Goal: Information Seeking & Learning: Learn about a topic

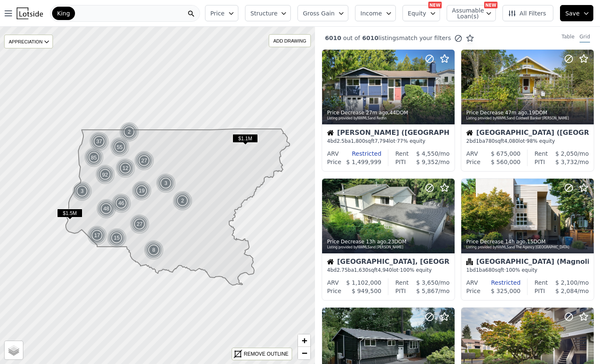
click at [225, 13] on span "Price" at bounding box center [218, 13] width 14 height 8
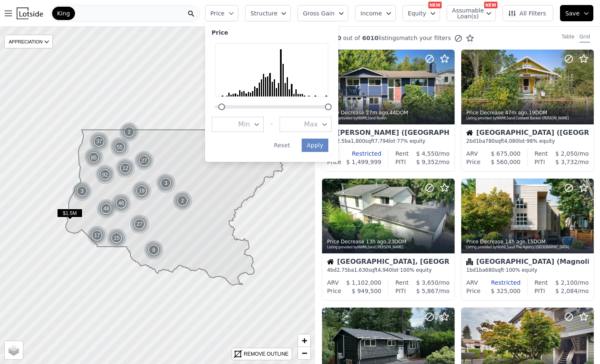
click at [235, 102] on div at bounding box center [272, 102] width 120 height 0
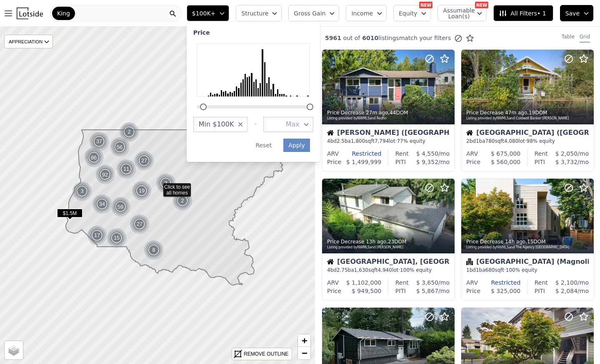
click at [242, 123] on icon "button" at bounding box center [240, 124] width 3 height 3
click at [242, 123] on icon "button" at bounding box center [238, 124] width 7 height 7
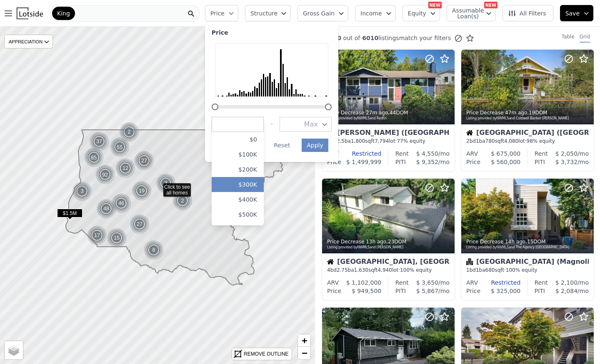
click at [254, 183] on button "$300K" at bounding box center [238, 184] width 52 height 15
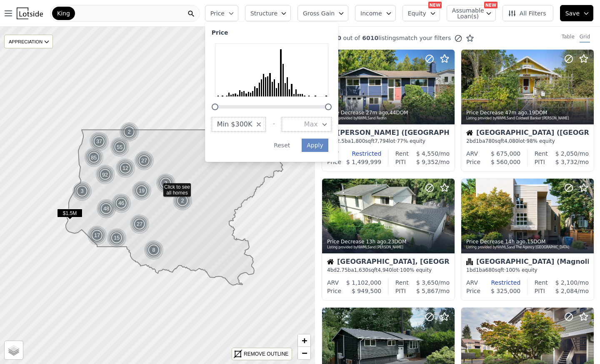
click at [332, 122] on div "Price Min $300K - Max Apply Reset" at bounding box center [271, 92] width 133 height 140
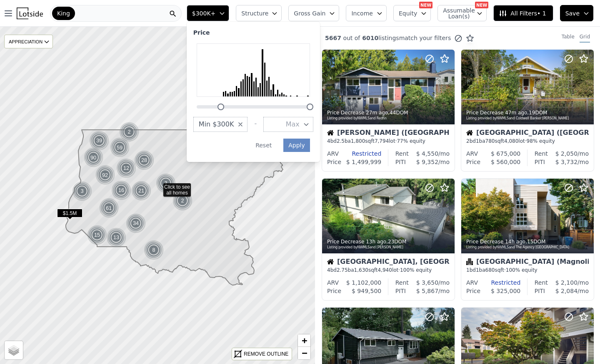
click at [314, 125] on button "Max" at bounding box center [289, 124] width 50 height 15
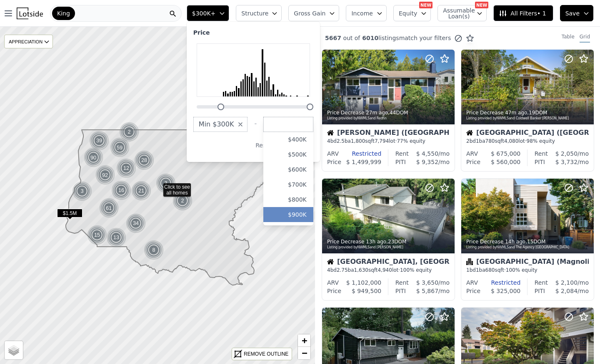
click at [304, 210] on button "$900K" at bounding box center [289, 214] width 50 height 15
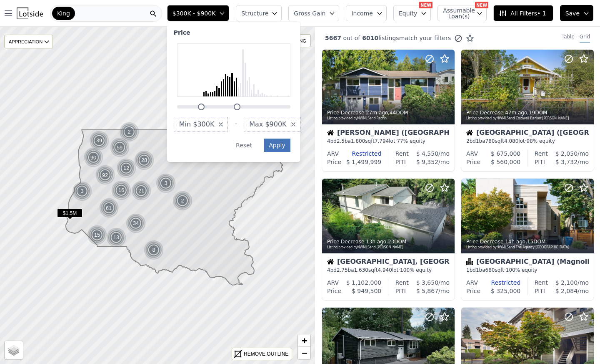
click at [291, 144] on button "Apply" at bounding box center [277, 144] width 27 height 13
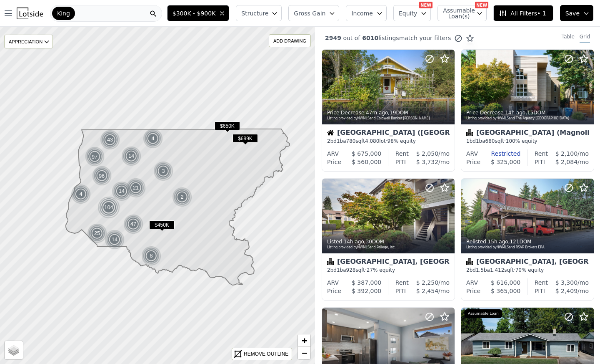
click at [268, 15] on span "Structure" at bounding box center [254, 13] width 27 height 8
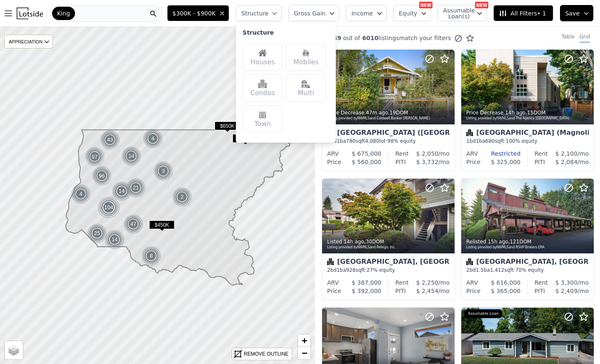
click at [267, 56] on img at bounding box center [263, 53] width 8 height 8
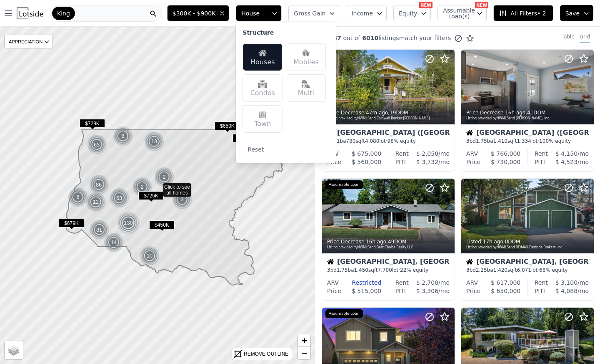
click at [515, 12] on span "All Filters • 2" at bounding box center [522, 13] width 47 height 8
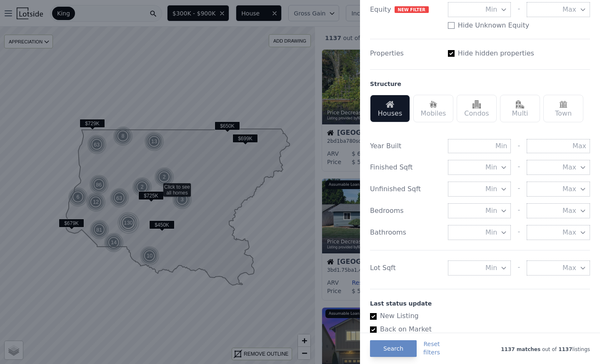
scroll to position [189, 0]
click at [548, 150] on input "text" at bounding box center [558, 145] width 63 height 14
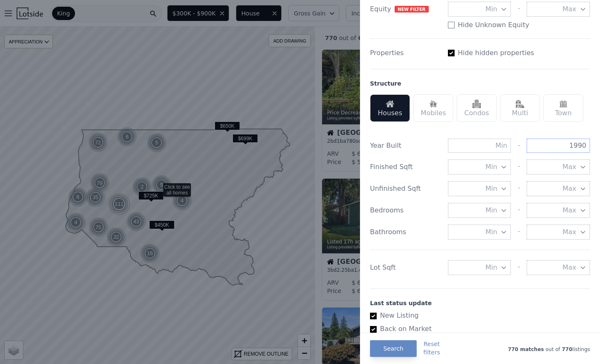
type input "1990"
click at [431, 146] on div "Year Built" at bounding box center [405, 146] width 71 height 10
click at [388, 347] on button "Search" at bounding box center [393, 348] width 47 height 17
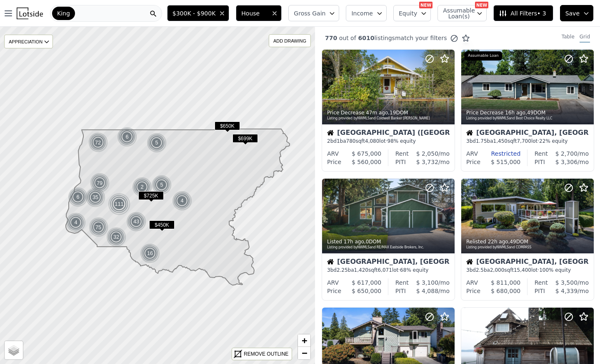
click at [325, 14] on span "Gross Gain" at bounding box center [310, 13] width 32 height 8
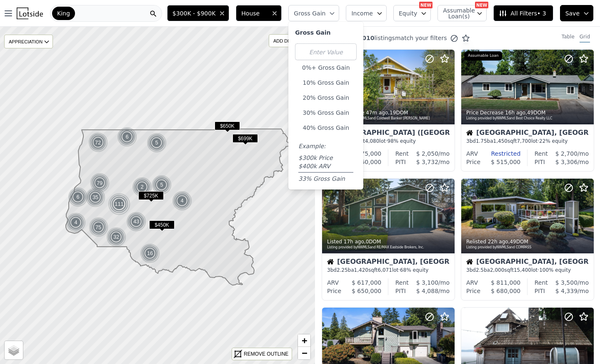
click at [326, 13] on span "Gross Gain" at bounding box center [310, 13] width 32 height 8
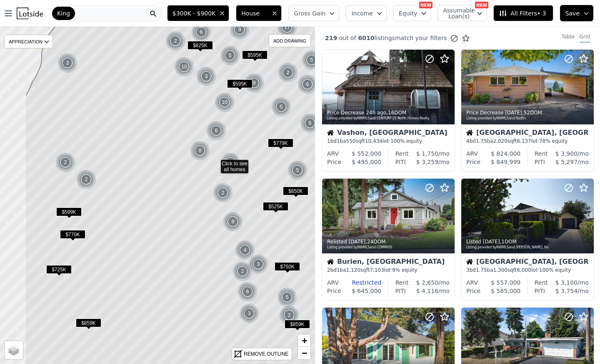
drag, startPoint x: 78, startPoint y: 208, endPoint x: 136, endPoint y: 176, distance: 66.1
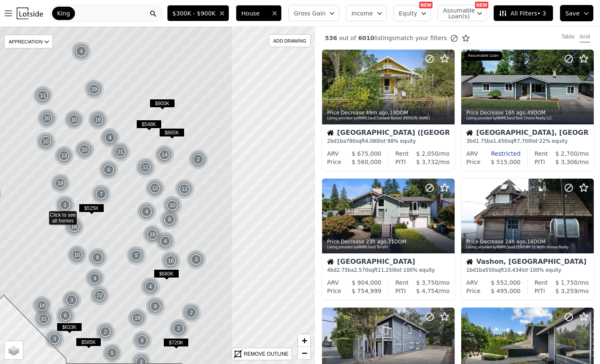
drag, startPoint x: 229, startPoint y: 181, endPoint x: 114, endPoint y: 202, distance: 116.1
click at [114, 202] on icon at bounding box center [86, 216] width 293 height 406
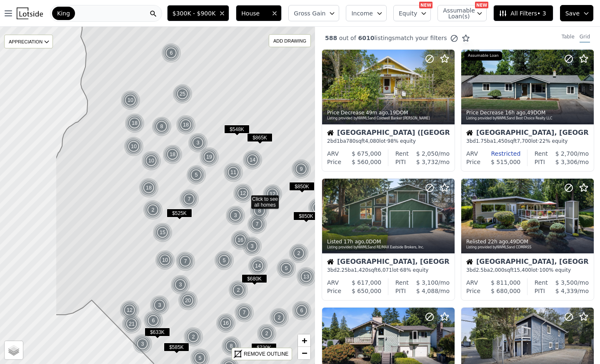
drag, startPoint x: 114, startPoint y: 202, endPoint x: 202, endPoint y: 207, distance: 88.1
click at [202, 207] on icon at bounding box center [245, 200] width 380 height 406
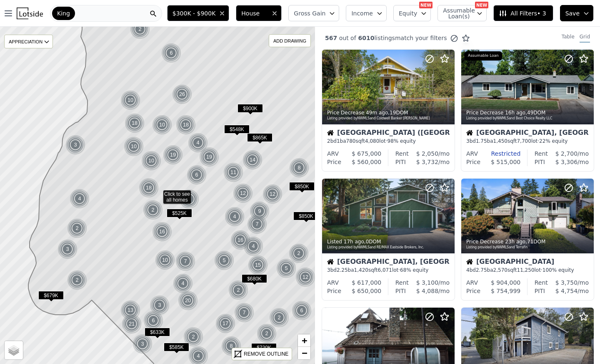
click at [326, 15] on span "Gross Gain" at bounding box center [310, 13] width 32 height 8
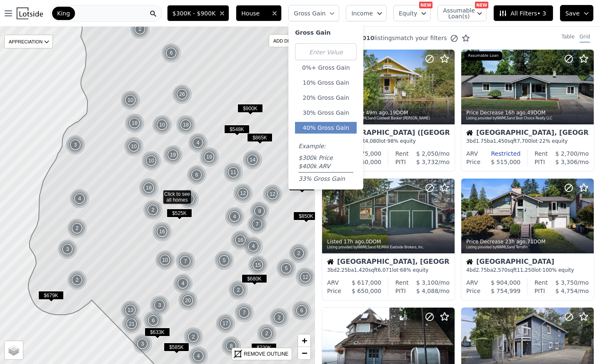
click at [330, 125] on button "40% Gross Gain" at bounding box center [326, 128] width 62 height 12
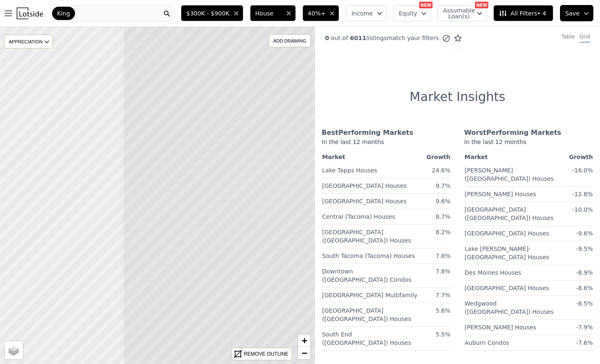
drag, startPoint x: 116, startPoint y: 182, endPoint x: 281, endPoint y: 202, distance: 166.3
click at [281, 202] on icon at bounding box center [313, 212] width 380 height 406
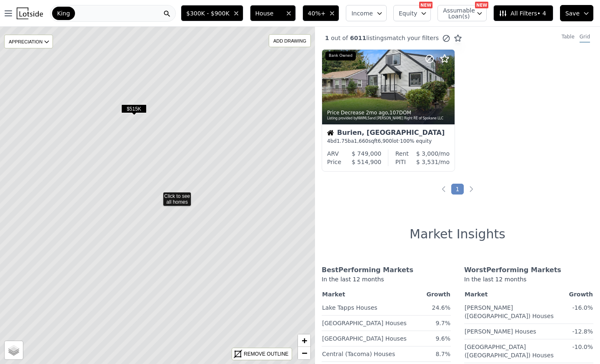
click at [183, 200] on icon at bounding box center [157, 195] width 380 height 406
drag, startPoint x: 143, startPoint y: 144, endPoint x: 159, endPoint y: 173, distance: 32.7
click at [159, 173] on icon at bounding box center [170, 216] width 380 height 406
click at [177, 201] on icon at bounding box center [157, 195] width 380 height 406
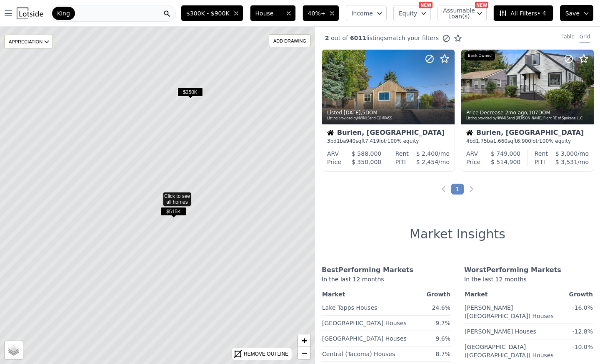
click at [177, 201] on icon at bounding box center [157, 195] width 380 height 406
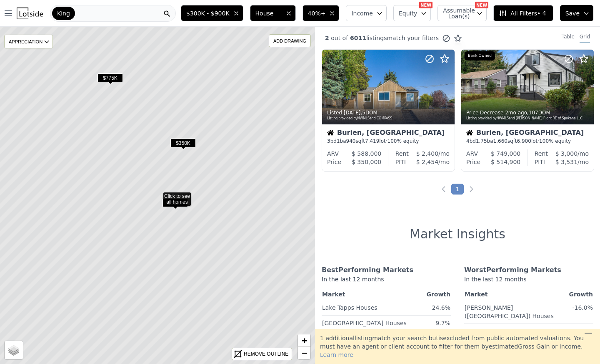
click at [183, 140] on span "$350K" at bounding box center [183, 142] width 25 height 9
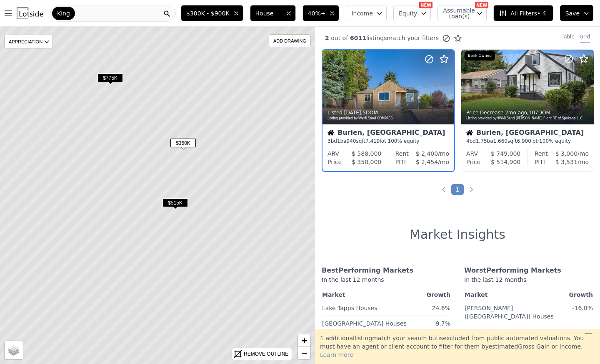
click at [182, 142] on span "$350K" at bounding box center [183, 142] width 25 height 9
click at [347, 141] on span "940" at bounding box center [352, 141] width 10 height 6
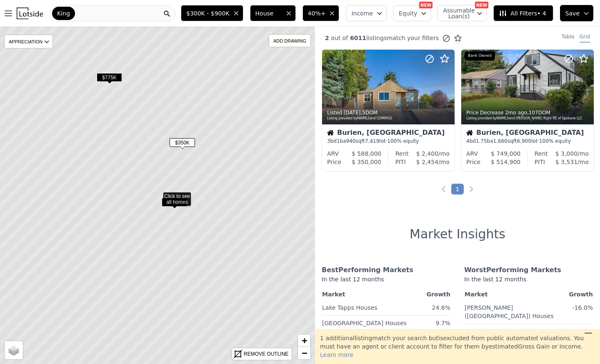
click at [190, 143] on span "$350K" at bounding box center [182, 142] width 25 height 9
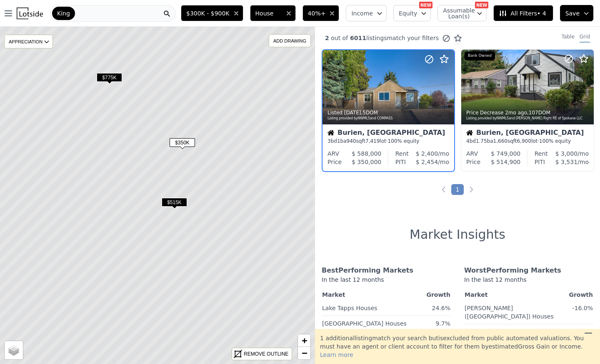
click at [389, 138] on div "3 bd 1 ba 940 sqft 7,419 lot · 100% equity" at bounding box center [389, 141] width 122 height 7
click at [519, 13] on span "All Filters • 4" at bounding box center [522, 13] width 47 height 8
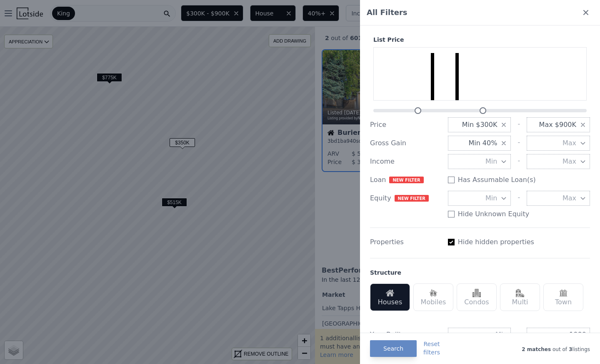
click at [575, 9] on div "All Filters" at bounding box center [480, 12] width 240 height 25
click at [584, 10] on icon at bounding box center [586, 12] width 5 height 5
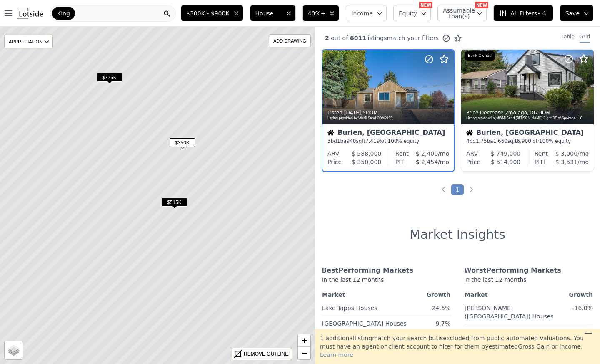
click at [506, 13] on icon at bounding box center [503, 13] width 8 height 8
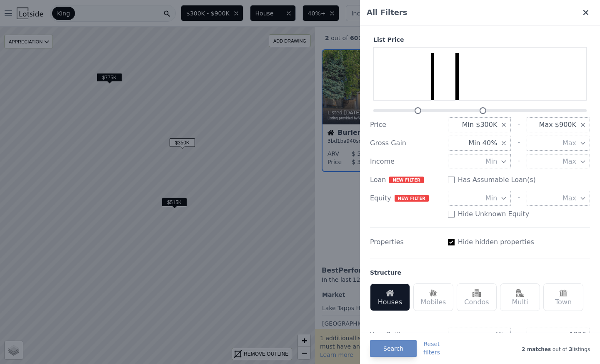
click at [582, 11] on icon at bounding box center [586, 12] width 8 height 8
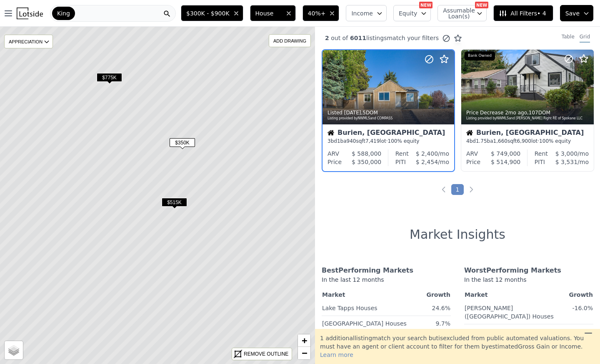
click at [397, 136] on div "Burien, WA" at bounding box center [389, 133] width 122 height 8
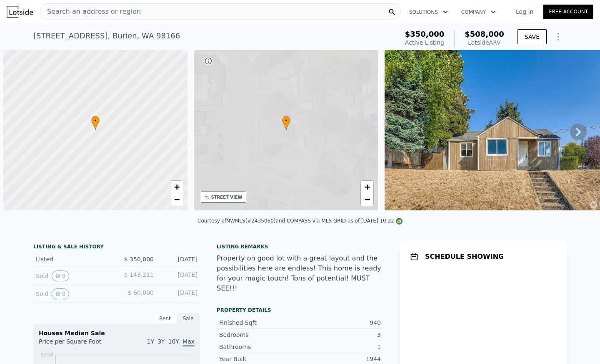
scroll to position [0, 3]
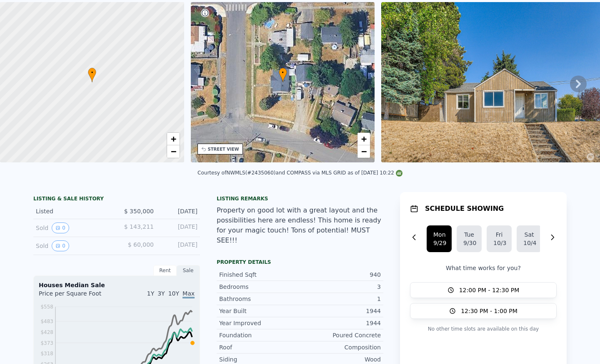
scroll to position [31, 0]
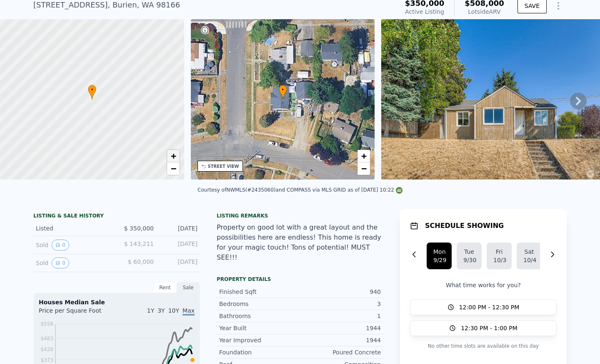
click at [173, 154] on span "+" at bounding box center [173, 156] width 5 height 10
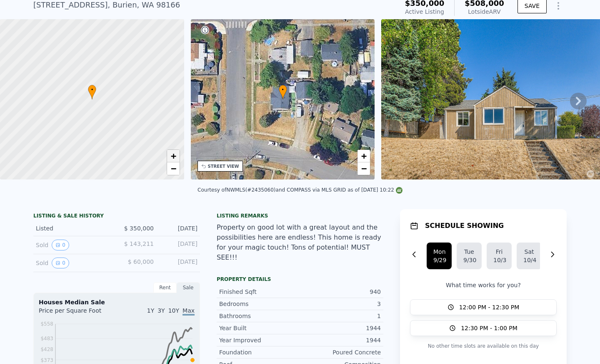
click at [173, 154] on span "+" at bounding box center [173, 156] width 5 height 10
click at [173, 166] on span "−" at bounding box center [173, 168] width 5 height 10
click at [176, 155] on span "+" at bounding box center [173, 156] width 5 height 10
click at [573, 106] on icon at bounding box center [578, 101] width 17 height 17
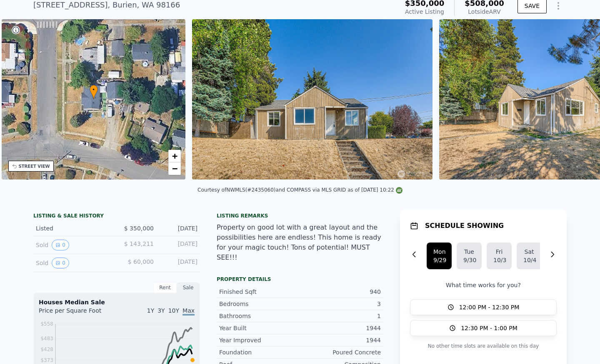
scroll to position [0, 194]
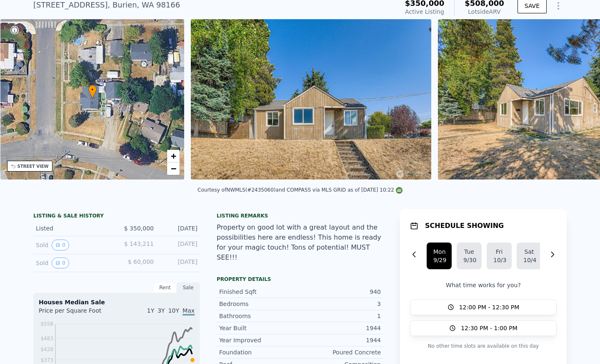
click at [573, 107] on div "• + − • + − STREET VIEW Loading... SATELLITE VIEW" at bounding box center [300, 100] width 600 height 163
click at [573, 107] on icon at bounding box center [578, 101] width 17 height 17
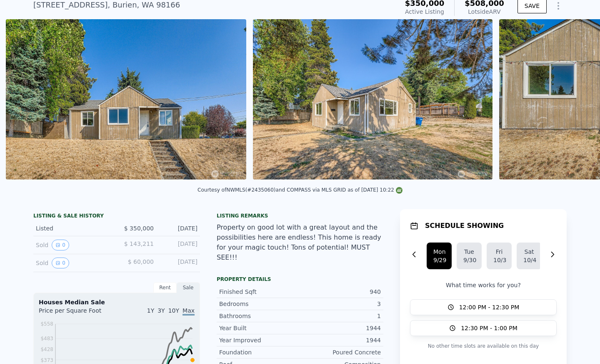
scroll to position [0, 382]
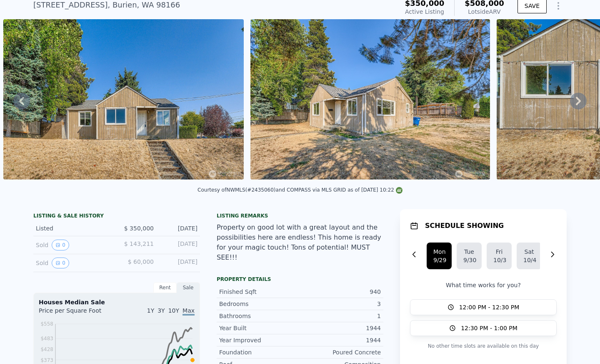
click at [452, 98] on img at bounding box center [371, 99] width 240 height 160
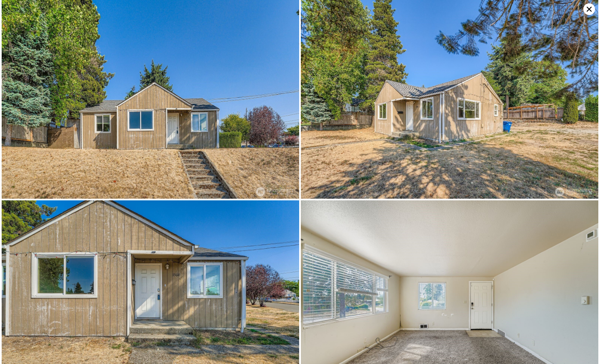
click at [586, 12] on icon at bounding box center [590, 9] width 12 height 12
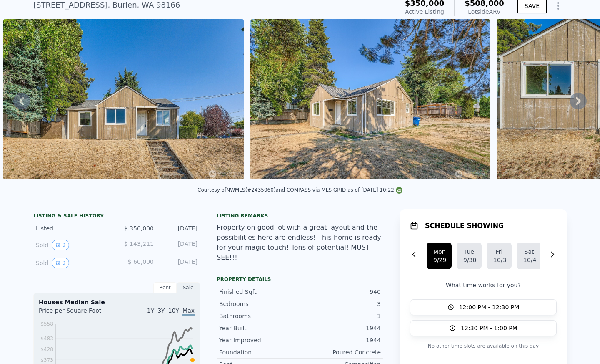
click at [570, 103] on icon at bounding box center [578, 101] width 17 height 17
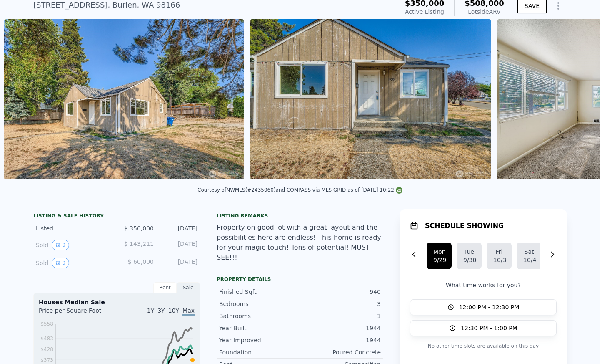
scroll to position [0, 628]
click at [570, 103] on icon at bounding box center [578, 101] width 17 height 17
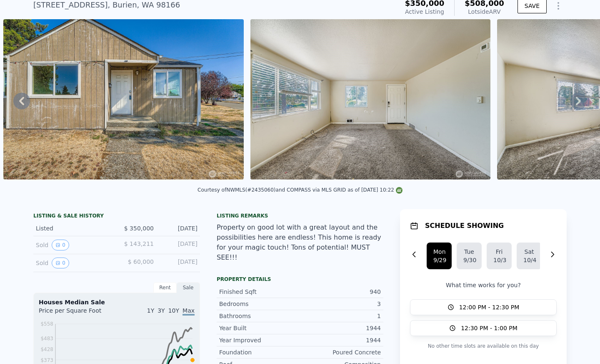
click at [570, 103] on icon at bounding box center [578, 101] width 17 height 17
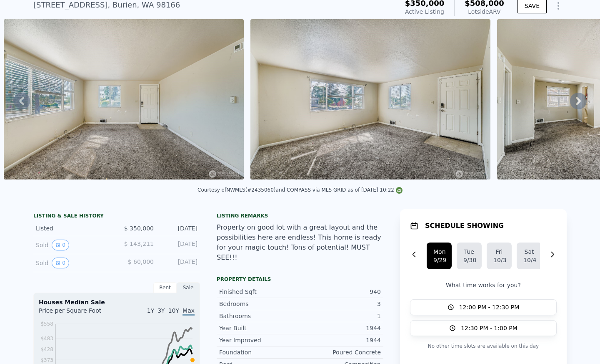
click at [570, 103] on icon at bounding box center [578, 101] width 17 height 17
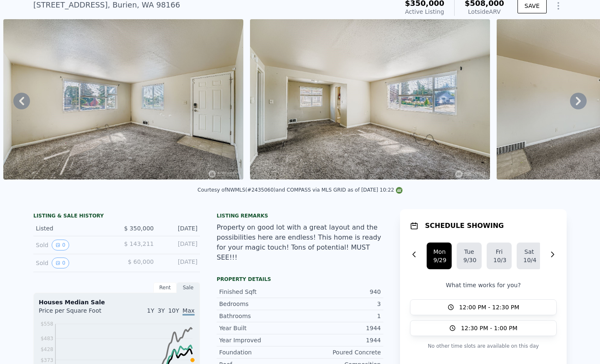
click at [570, 103] on icon at bounding box center [578, 101] width 17 height 17
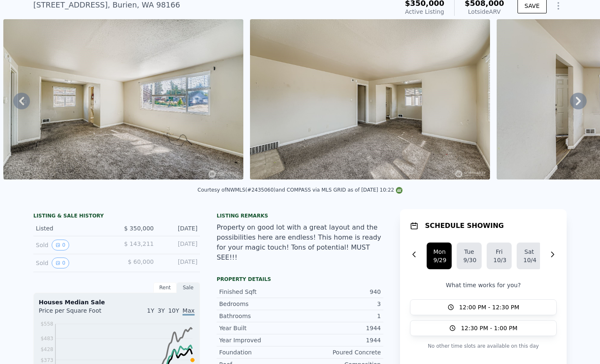
click at [570, 103] on icon at bounding box center [578, 101] width 17 height 17
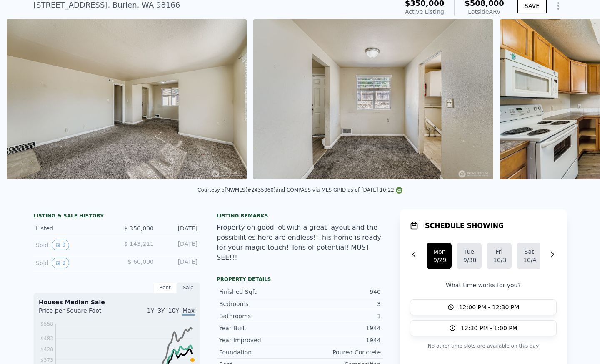
scroll to position [0, 1863]
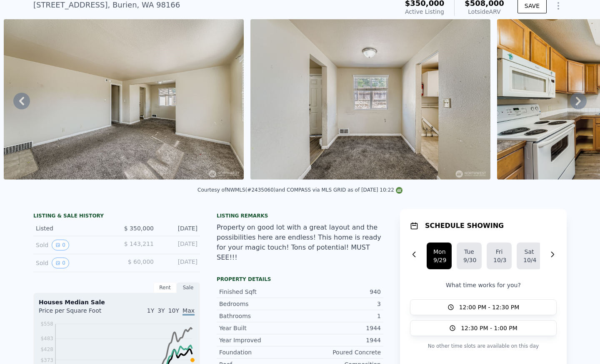
click at [570, 103] on icon at bounding box center [578, 101] width 17 height 17
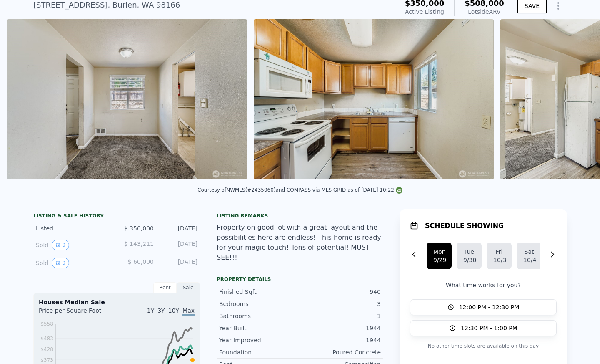
scroll to position [0, 2110]
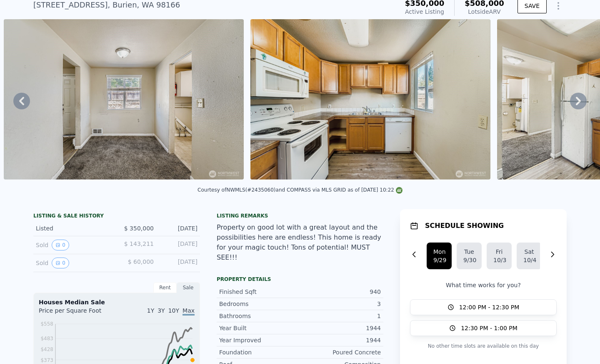
click at [570, 103] on icon at bounding box center [578, 101] width 17 height 17
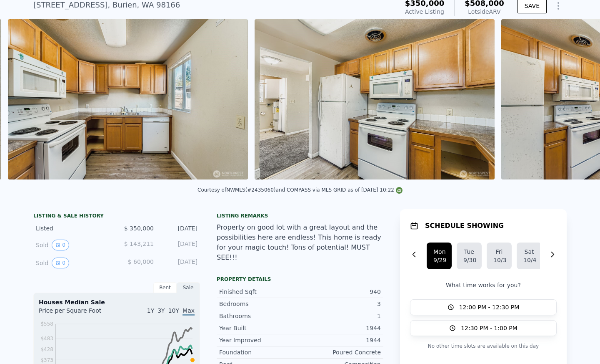
scroll to position [0, 2357]
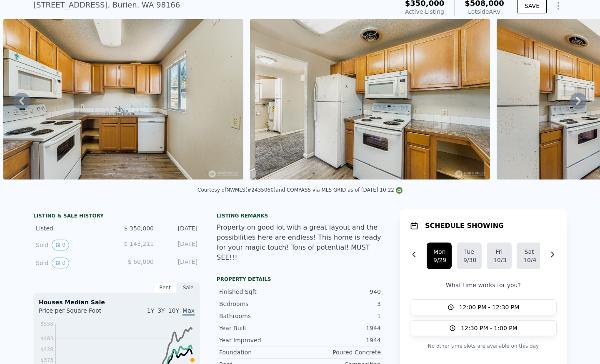
click at [570, 103] on icon at bounding box center [578, 101] width 17 height 17
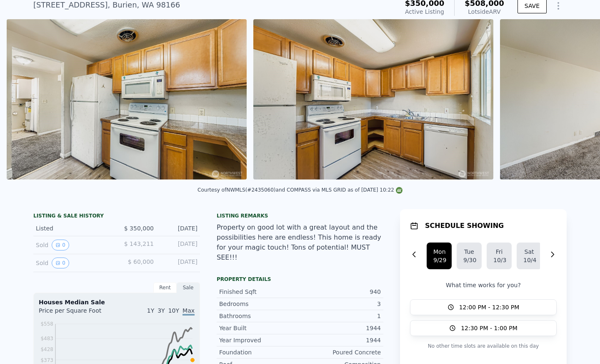
scroll to position [0, 2604]
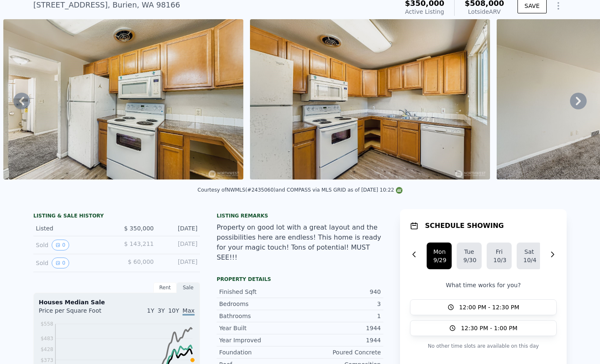
click at [570, 103] on icon at bounding box center [578, 101] width 17 height 17
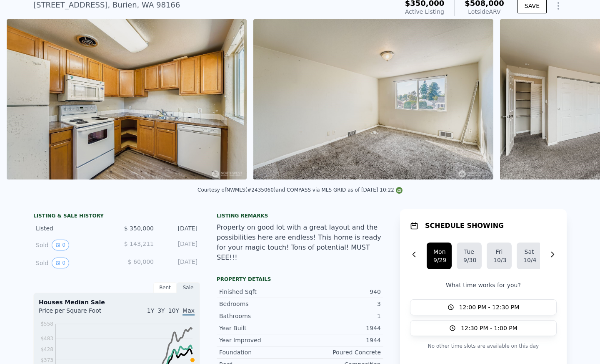
scroll to position [0, 2851]
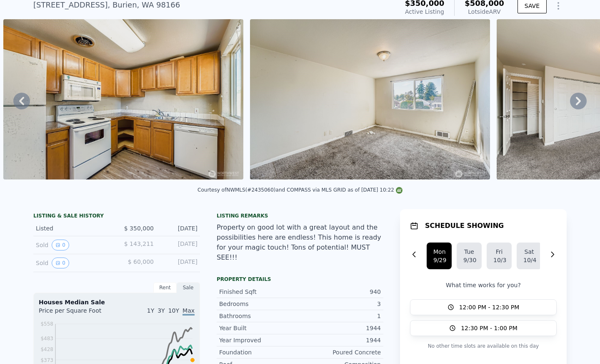
click at [570, 103] on icon at bounding box center [578, 101] width 17 height 17
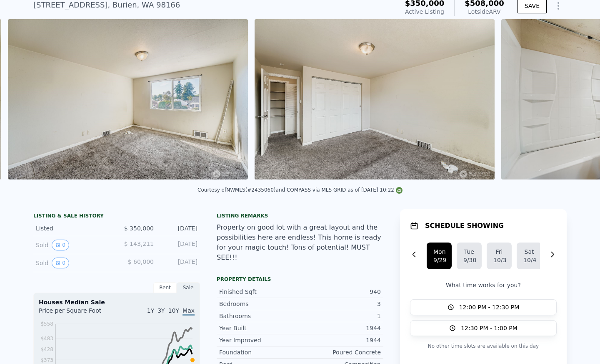
scroll to position [0, 3097]
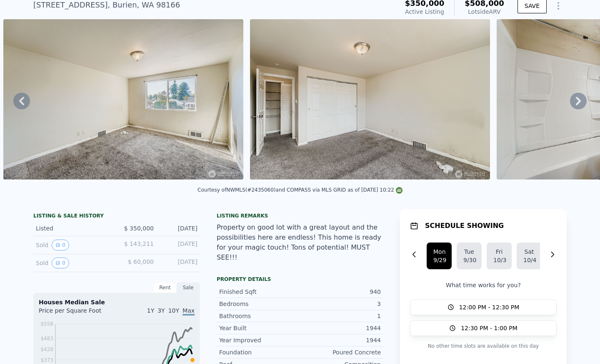
click at [570, 103] on icon at bounding box center [578, 101] width 17 height 17
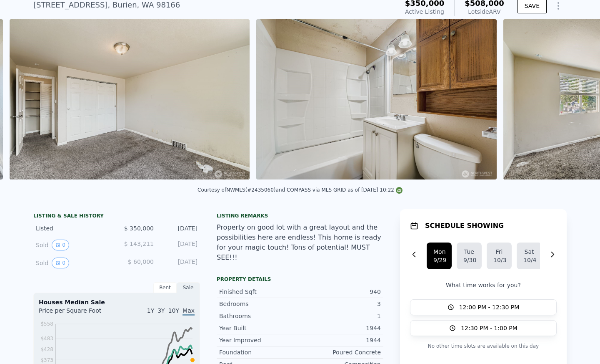
scroll to position [0, 3344]
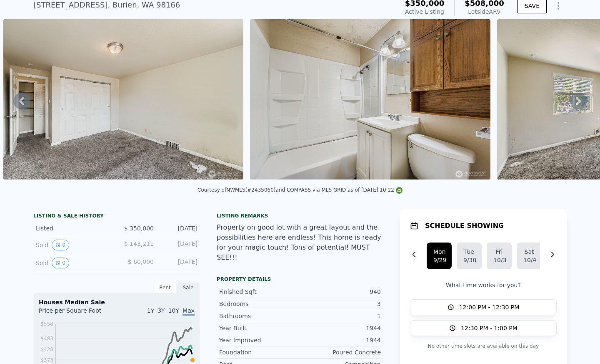
click at [570, 103] on icon at bounding box center [578, 101] width 17 height 17
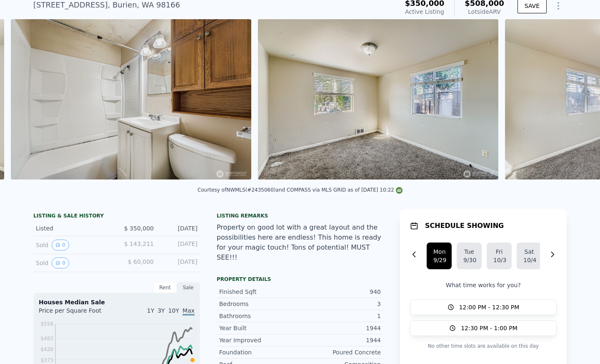
scroll to position [0, 3591]
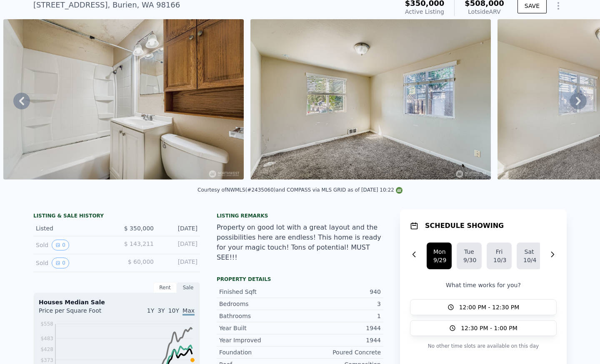
click at [570, 103] on icon at bounding box center [578, 101] width 17 height 17
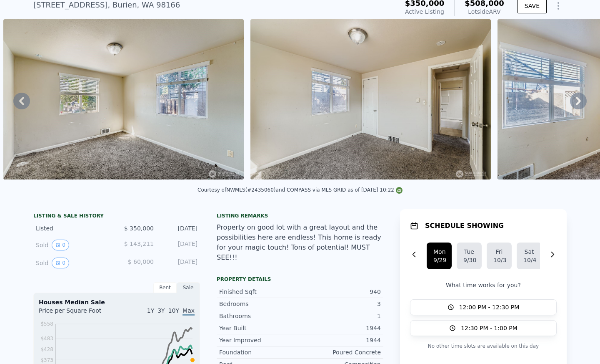
click at [570, 103] on icon at bounding box center [578, 101] width 17 height 17
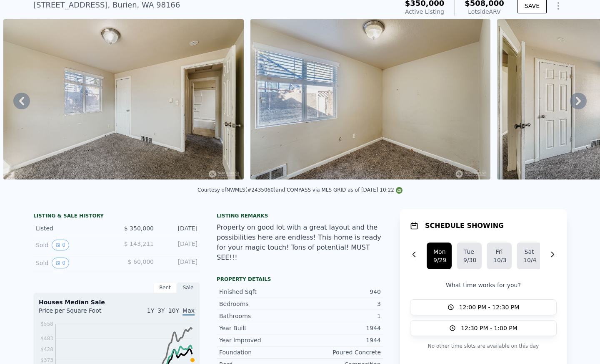
click at [570, 103] on icon at bounding box center [578, 101] width 17 height 17
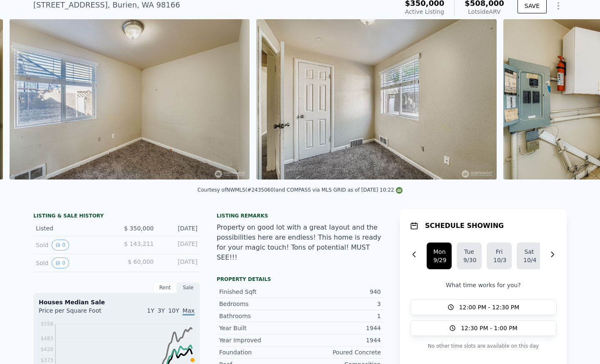
scroll to position [0, 4332]
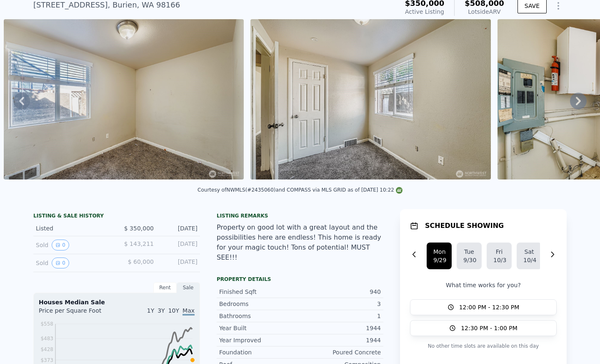
click at [570, 103] on icon at bounding box center [578, 101] width 17 height 17
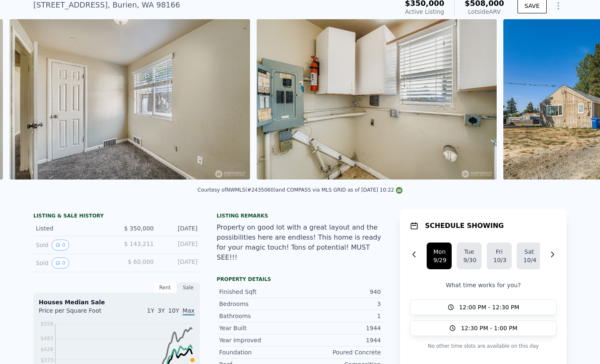
scroll to position [0, 4580]
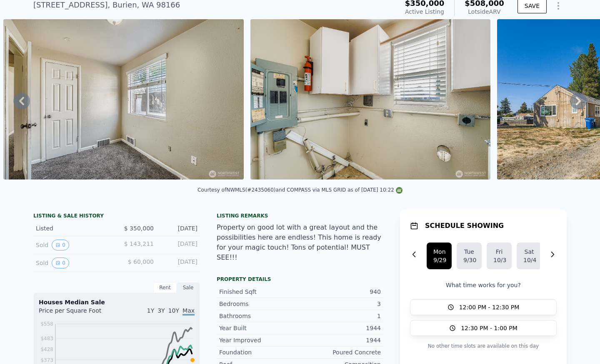
click at [570, 103] on icon at bounding box center [578, 101] width 17 height 17
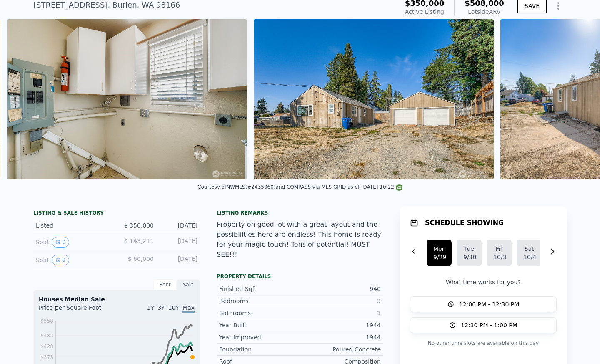
scroll to position [0, 4827]
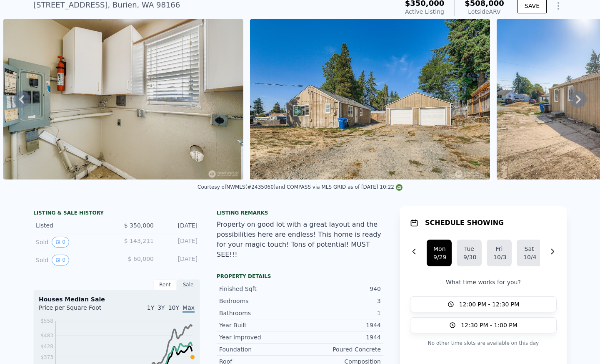
click at [570, 103] on icon at bounding box center [578, 99] width 17 height 17
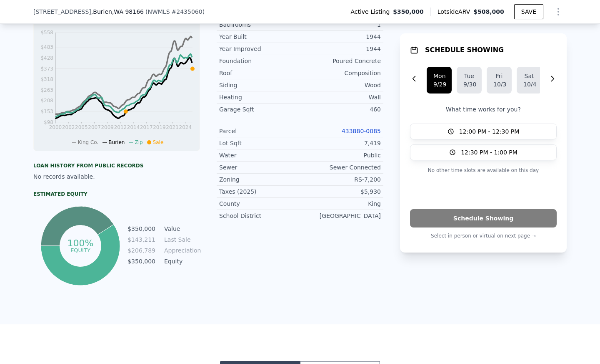
scroll to position [317, 0]
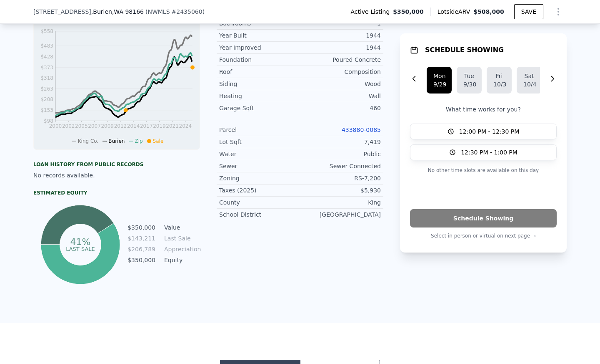
click at [98, 229] on icon at bounding box center [77, 225] width 73 height 40
click at [358, 126] on link "433880-0085" at bounding box center [361, 129] width 39 height 7
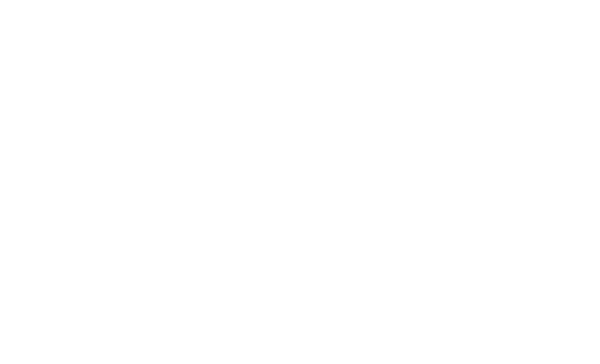
click at [396, 208] on div at bounding box center [300, 182] width 600 height 364
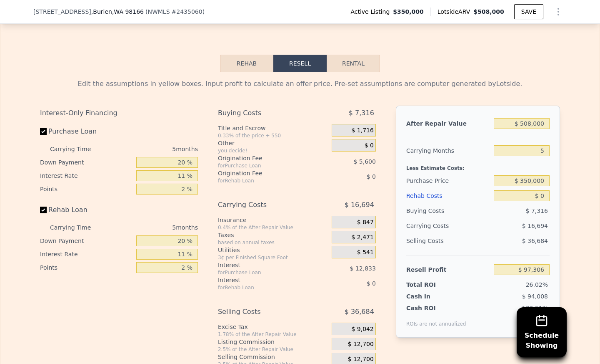
scroll to position [1195, 0]
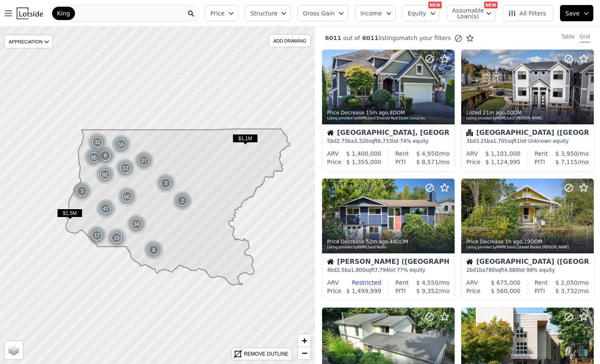
click at [225, 17] on span "Price" at bounding box center [218, 13] width 14 height 8
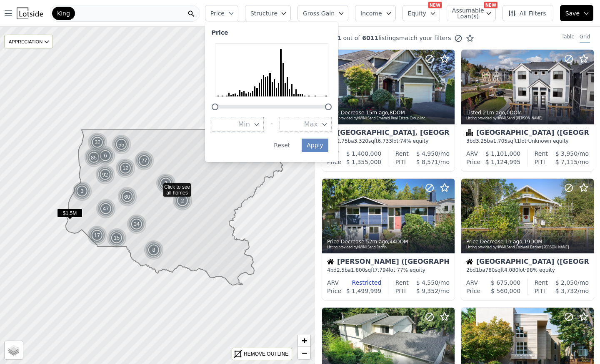
click at [243, 121] on button "Min" at bounding box center [238, 124] width 52 height 15
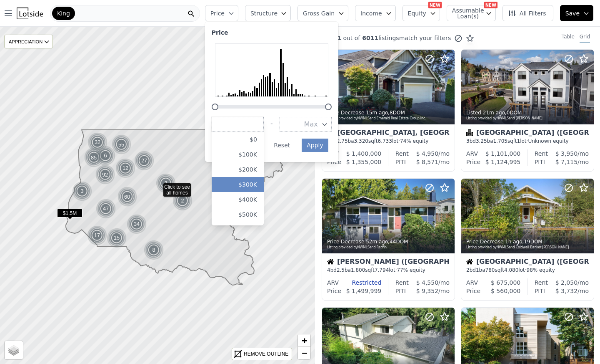
click at [254, 178] on button "$300K" at bounding box center [238, 184] width 52 height 15
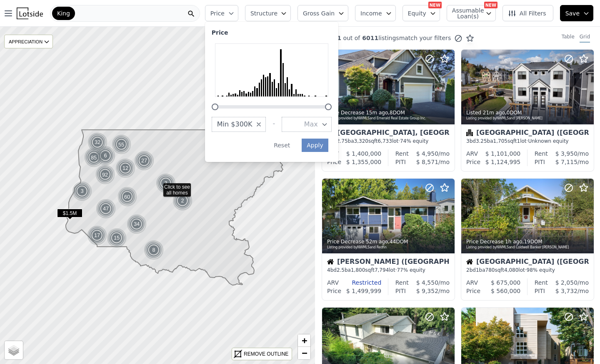
click at [317, 127] on button "Max" at bounding box center [307, 124] width 50 height 15
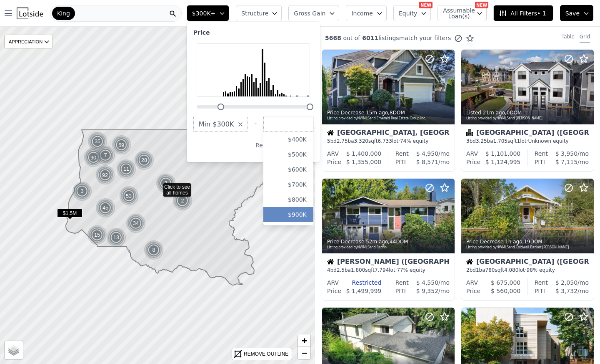
click at [296, 208] on button "$900K" at bounding box center [289, 214] width 50 height 15
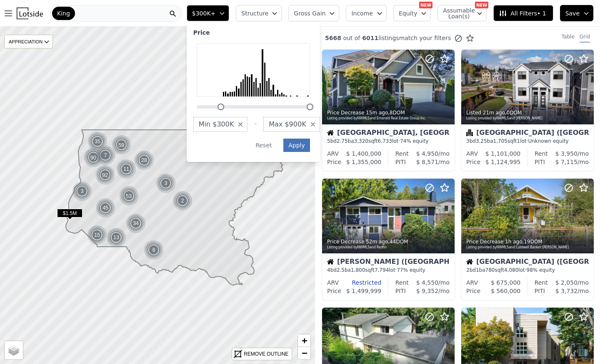
click at [312, 139] on div "Price Min $300K - Max $900K Apply Reset" at bounding box center [253, 92] width 133 height 140
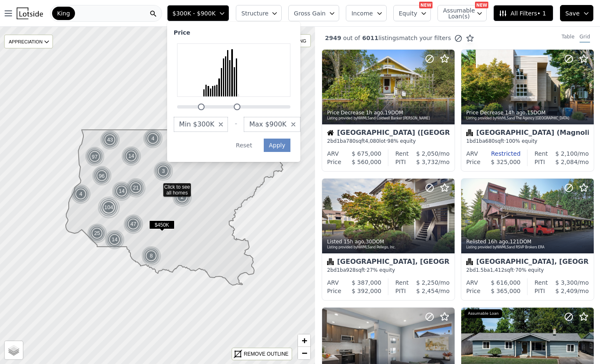
click at [278, 11] on icon "button" at bounding box center [274, 13] width 7 height 7
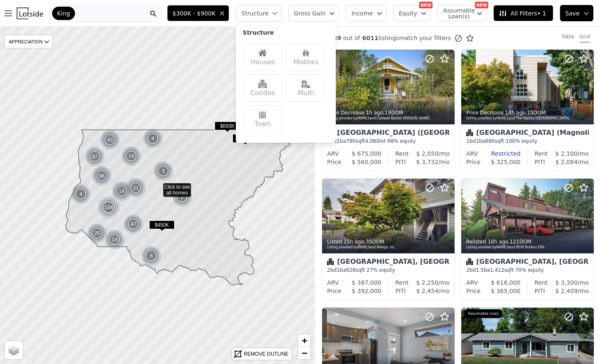
click at [267, 53] on img at bounding box center [263, 53] width 8 height 8
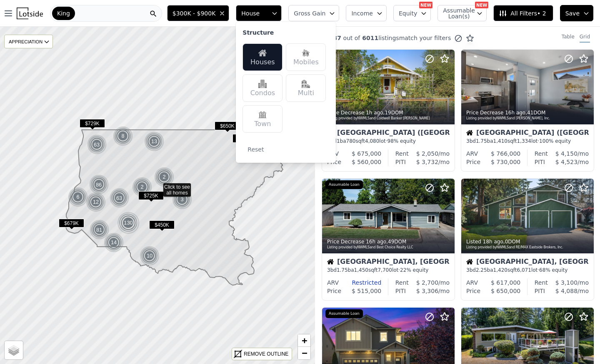
click at [505, 14] on icon at bounding box center [503, 13] width 7 height 6
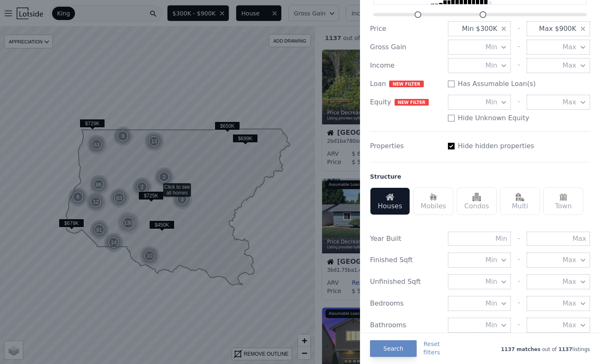
scroll to position [108, 0]
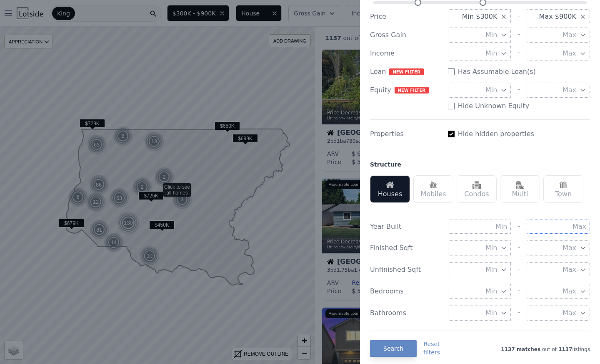
click at [545, 226] on input "text" at bounding box center [558, 226] width 63 height 14
type input "1990"
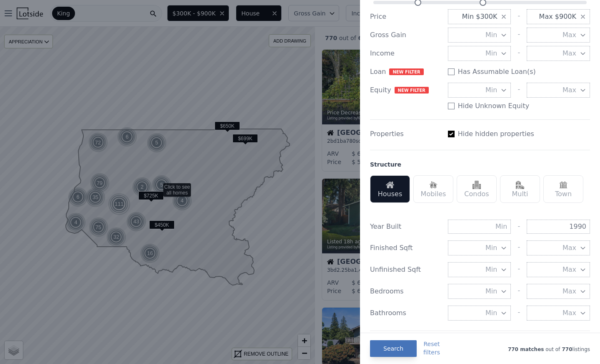
click at [390, 347] on button "Search" at bounding box center [393, 348] width 47 height 17
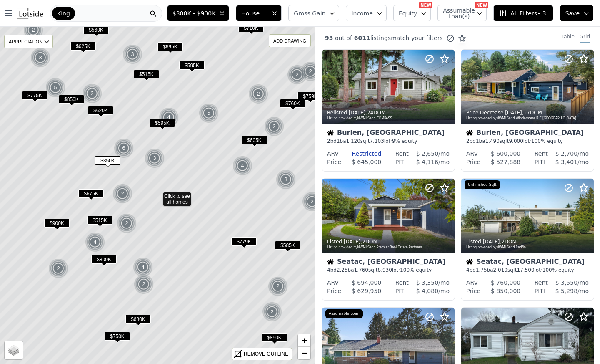
click at [112, 161] on span "$350K" at bounding box center [107, 160] width 25 height 9
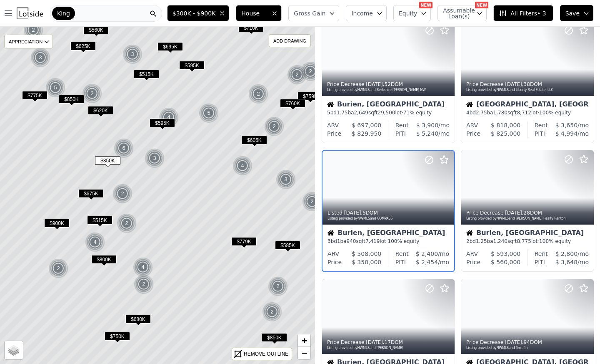
scroll to position [417, 0]
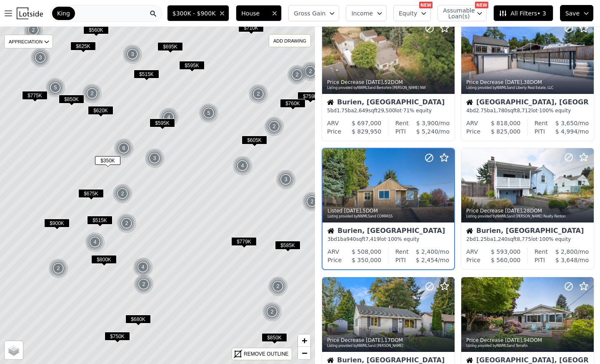
click at [402, 208] on div "Listed 6d ago , 5 DOM" at bounding box center [389, 210] width 123 height 7
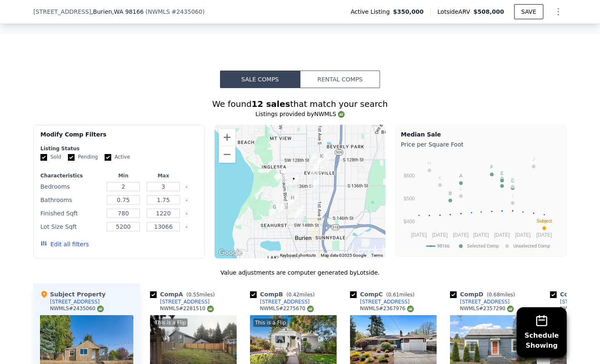
scroll to position [610, 0]
click at [170, 191] on input "3" at bounding box center [163, 185] width 33 height 9
type input "4"
click at [168, 204] on input "1.75" at bounding box center [163, 199] width 33 height 9
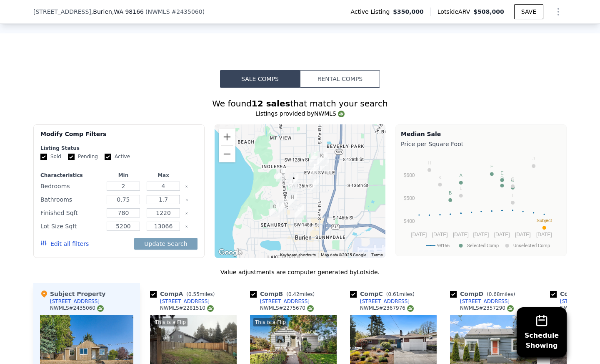
type input "1"
type input "2"
click at [169, 217] on input "1220" at bounding box center [163, 212] width 33 height 9
type input "1370"
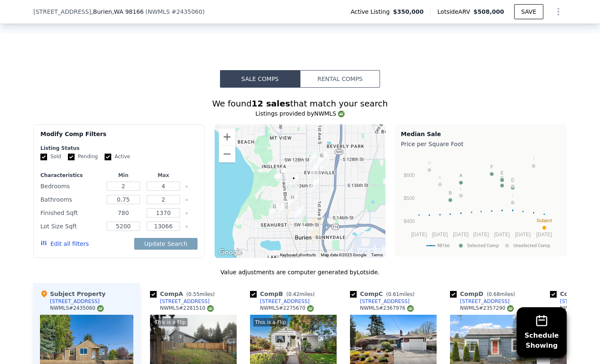
click at [128, 217] on input "780" at bounding box center [123, 212] width 33 height 9
type input "7"
type input "900"
click at [131, 231] on input "5200" at bounding box center [123, 225] width 33 height 9
type input "5"
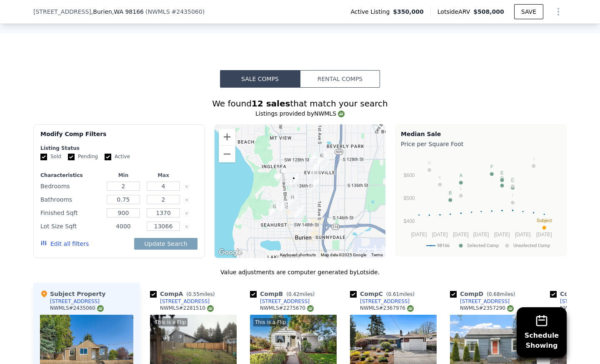
type input "4000"
click at [156, 231] on input "13066" at bounding box center [163, 225] width 33 height 9
click at [172, 231] on input "13066" at bounding box center [163, 225] width 33 height 9
type input "11085"
click at [171, 249] on button "Update Search" at bounding box center [165, 244] width 63 height 12
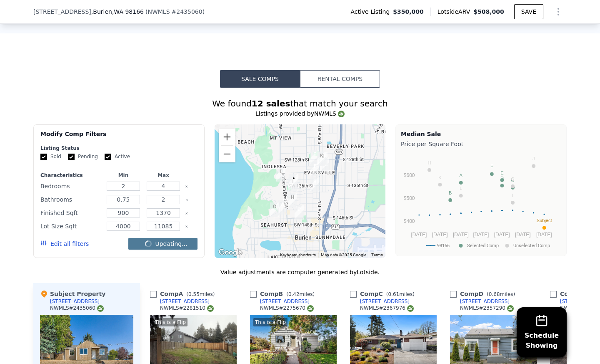
checkbox input "false"
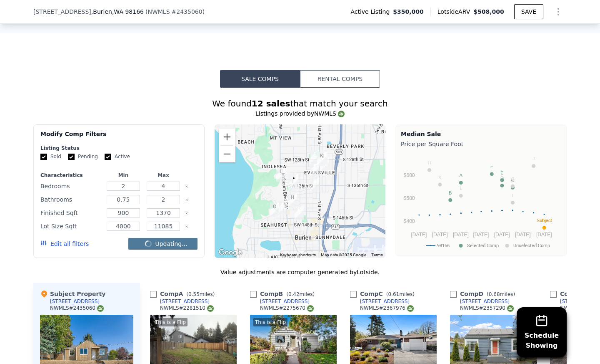
checkbox input "false"
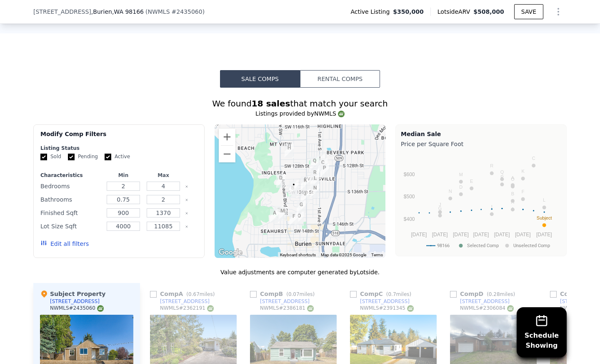
click at [66, 248] on button "Edit all filters" at bounding box center [64, 243] width 48 height 8
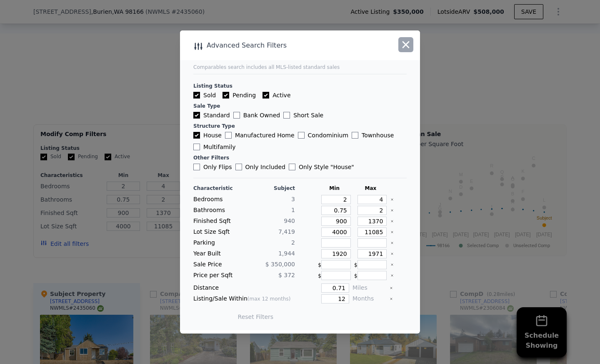
click at [405, 47] on icon "button" at bounding box center [406, 45] width 12 height 12
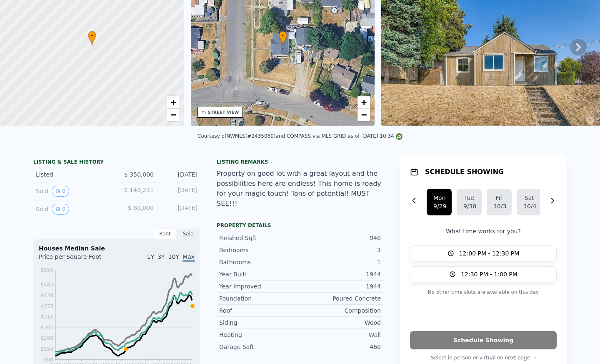
scroll to position [0, 0]
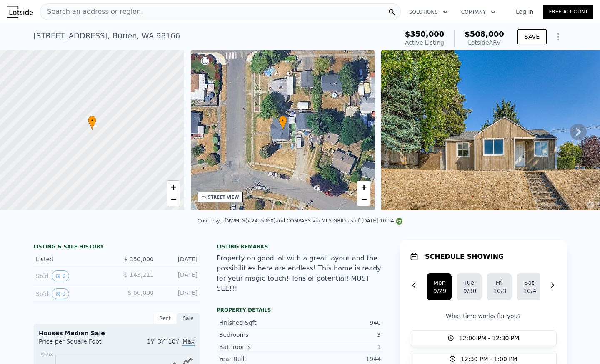
click at [558, 34] on icon "Show Options" at bounding box center [558, 36] width 1 height 7
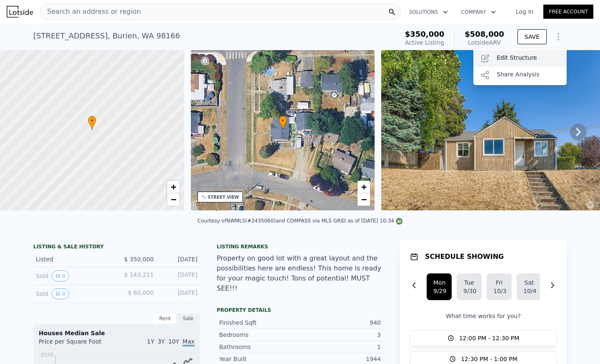
click at [512, 58] on div "Edit Structure" at bounding box center [520, 58] width 93 height 17
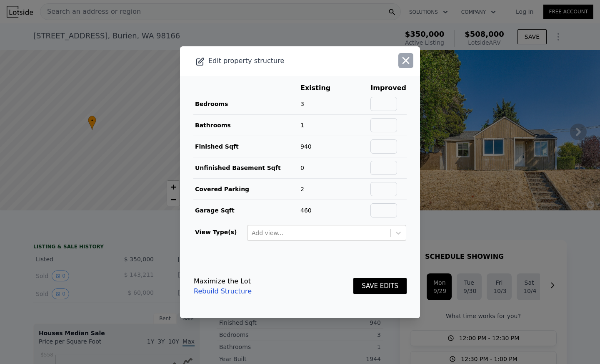
click at [404, 65] on icon "button" at bounding box center [406, 61] width 12 height 12
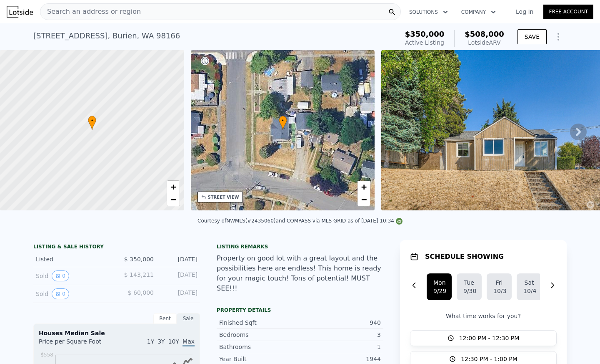
click at [553, 43] on button "Show Options" at bounding box center [558, 36] width 17 height 17
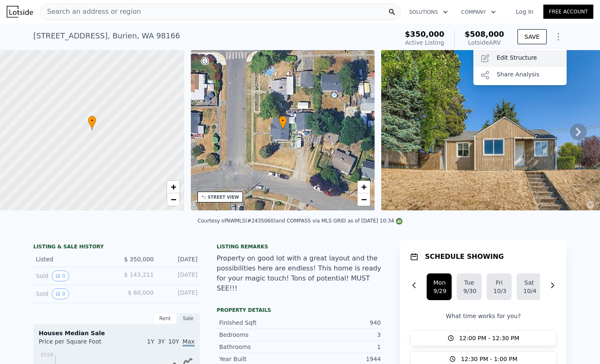
click at [525, 54] on div "Edit Structure" at bounding box center [520, 58] width 93 height 17
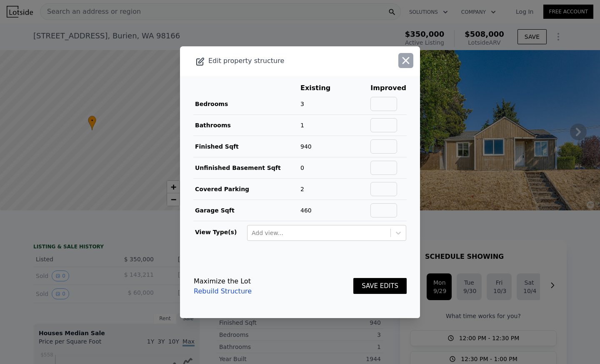
click at [400, 65] on icon "button" at bounding box center [406, 61] width 12 height 12
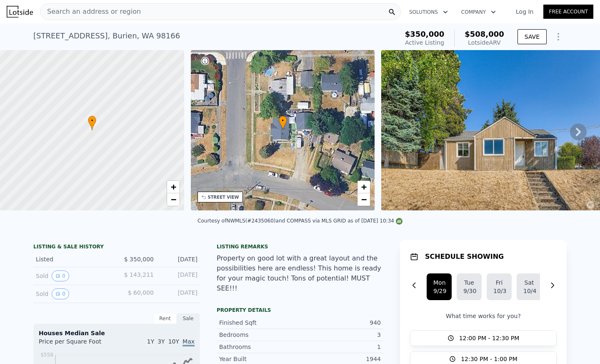
click at [558, 38] on icon "Show Options" at bounding box center [559, 37] width 10 height 10
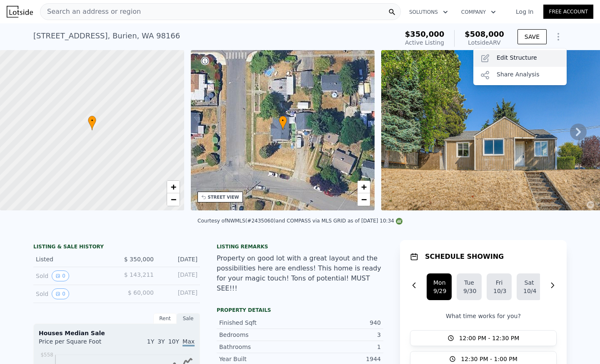
click at [516, 61] on div "Edit Structure" at bounding box center [520, 58] width 93 height 17
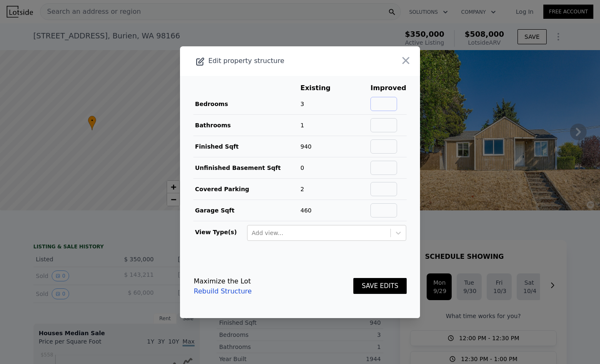
click at [382, 103] on input "text" at bounding box center [384, 104] width 27 height 14
type input "4"
click at [378, 121] on input "text" at bounding box center [384, 125] width 27 height 14
type input "2"
click at [381, 145] on input "text" at bounding box center [384, 146] width 27 height 14
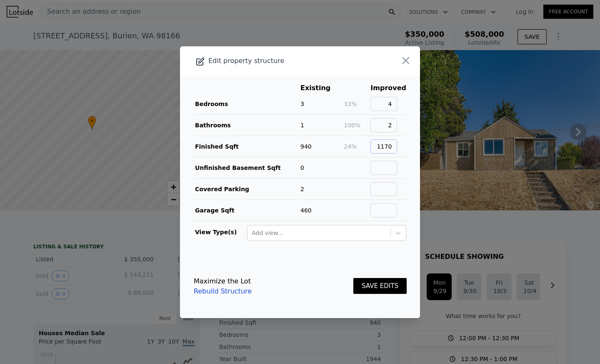
type input "1170"
click at [388, 192] on input "text" at bounding box center [384, 189] width 27 height 14
click at [383, 207] on input "text" at bounding box center [384, 210] width 27 height 14
type input "230"
click at [382, 281] on button "SAVE EDITS" at bounding box center [380, 286] width 53 height 16
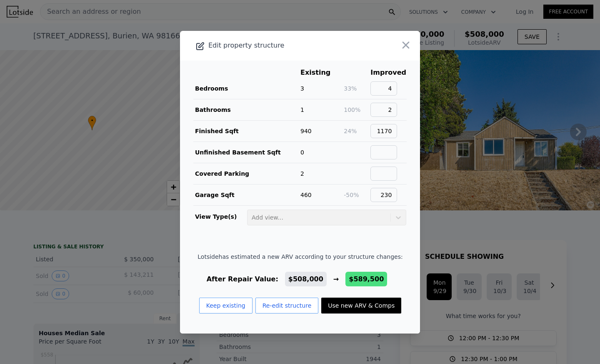
click at [366, 300] on button "Use new ARV & Comps" at bounding box center [361, 305] width 80 height 16
type input "3"
type input "910"
type input "1580"
type input "5200"
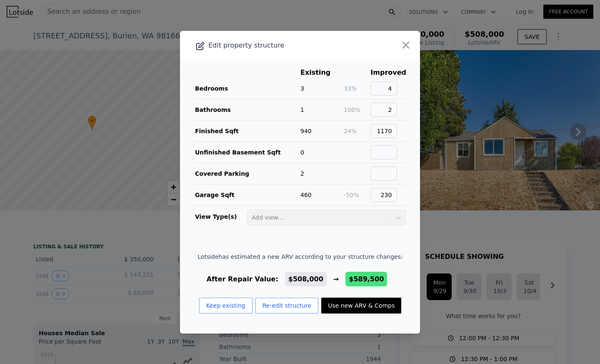
type input "$ 589,500"
type input "$ 172,872"
checkbox input "true"
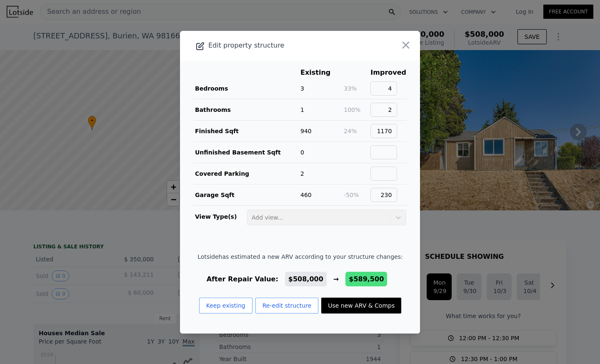
checkbox input "true"
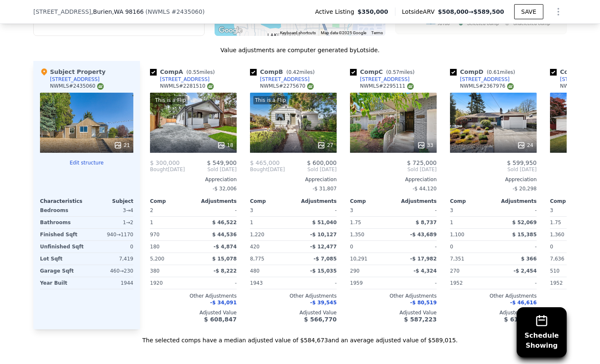
scroll to position [833, 0]
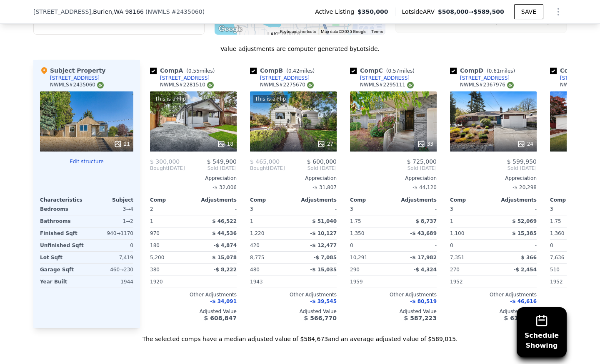
click at [560, 15] on icon "Show Options" at bounding box center [559, 12] width 10 height 10
click at [542, 32] on div "Edit Structure" at bounding box center [520, 33] width 93 height 17
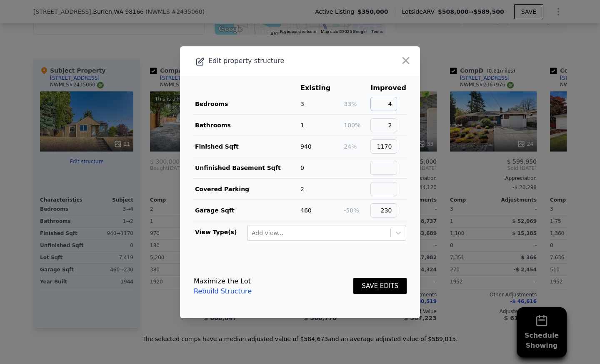
click at [392, 100] on input "4" at bounding box center [384, 104] width 27 height 14
type input "3"
click at [392, 118] on input "2" at bounding box center [384, 125] width 27 height 14
type input "1"
click at [366, 282] on button "SAVE EDITS" at bounding box center [380, 286] width 53 height 16
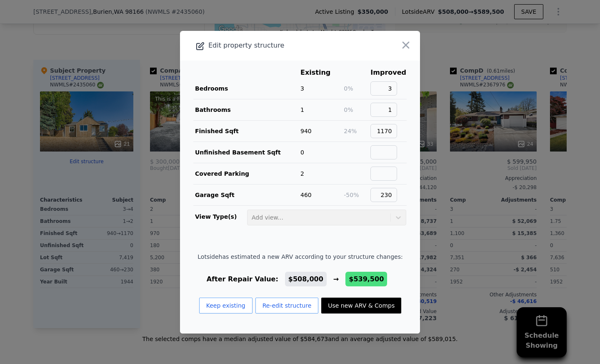
click at [362, 304] on button "Use new ARV & Comps" at bounding box center [361, 305] width 80 height 16
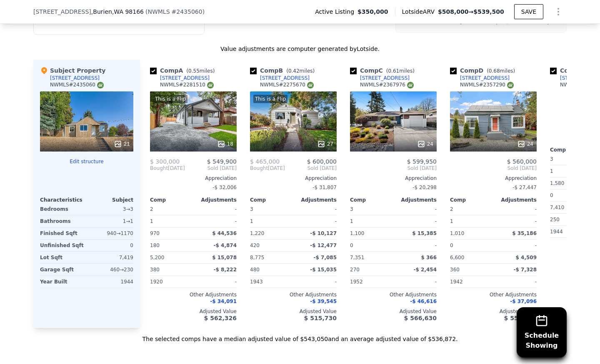
type input "1.75"
type input "$ 539,500"
type input "$ 126,512"
checkbox input "true"
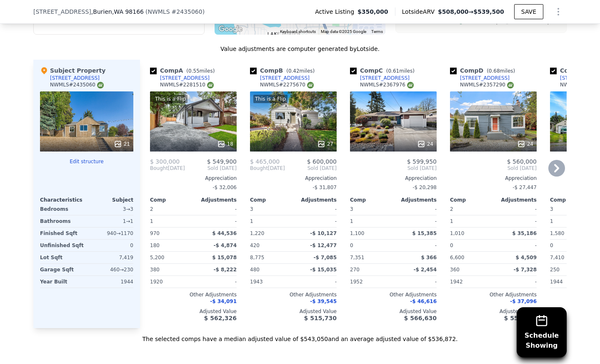
click at [196, 147] on div "18" at bounding box center [194, 144] width 80 height 8
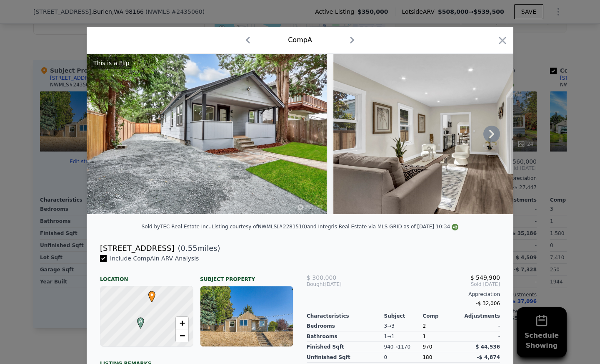
click at [490, 138] on icon at bounding box center [492, 134] width 5 height 8
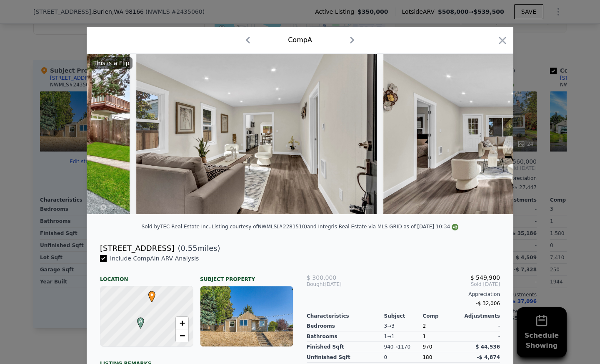
scroll to position [0, 200]
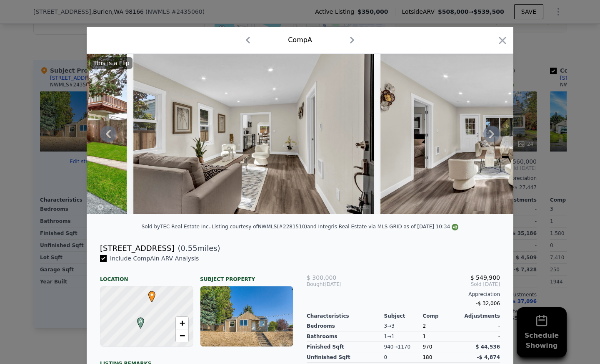
click at [490, 138] on icon at bounding box center [492, 134] width 5 height 8
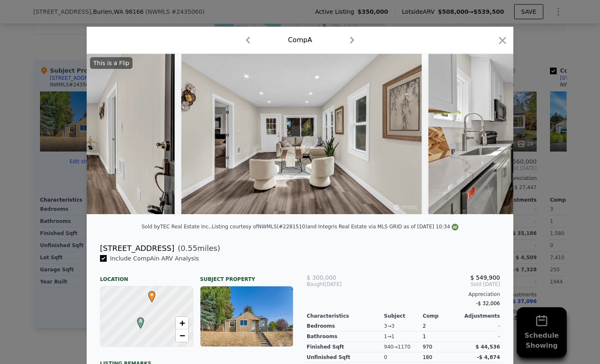
scroll to position [0, 400]
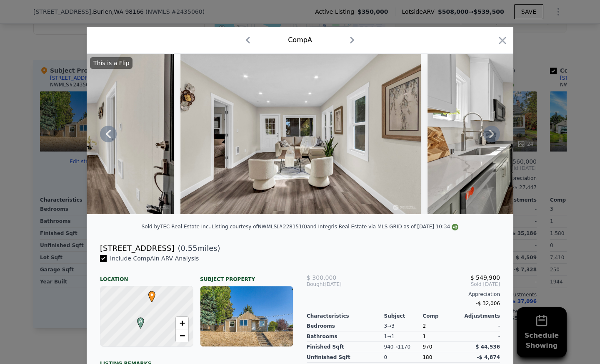
click at [490, 138] on icon at bounding box center [492, 134] width 5 height 8
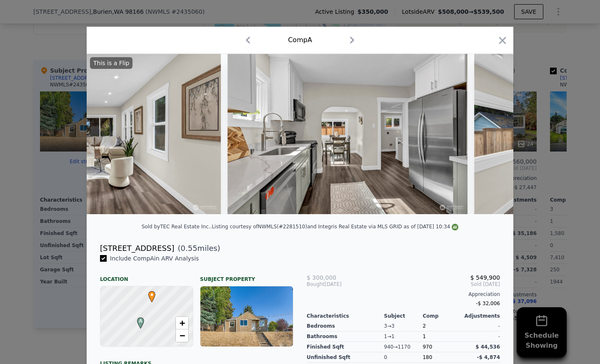
click at [488, 139] on img at bounding box center [595, 134] width 240 height 160
click at [490, 138] on icon at bounding box center [492, 134] width 5 height 8
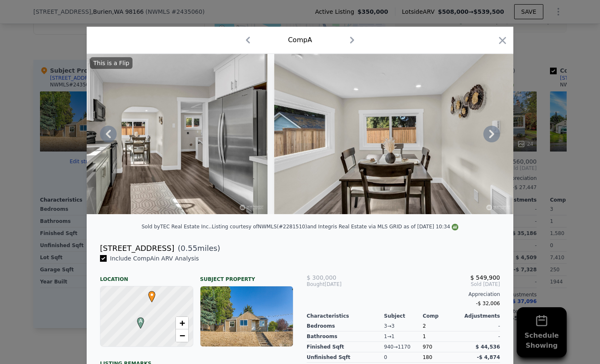
click at [490, 138] on icon at bounding box center [492, 134] width 5 height 8
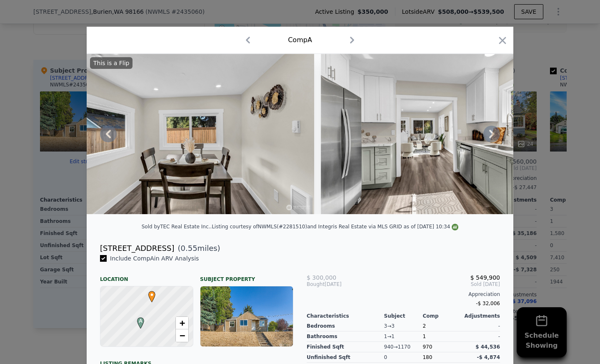
click at [490, 138] on icon at bounding box center [492, 134] width 5 height 8
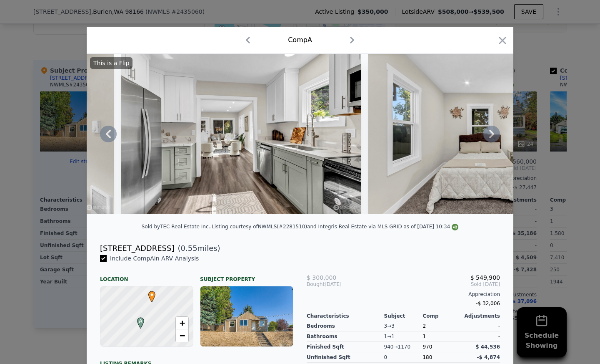
click at [490, 138] on icon at bounding box center [492, 134] width 5 height 8
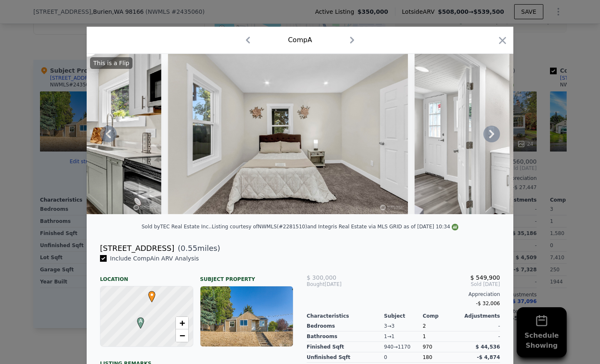
click at [490, 138] on icon at bounding box center [492, 134] width 5 height 8
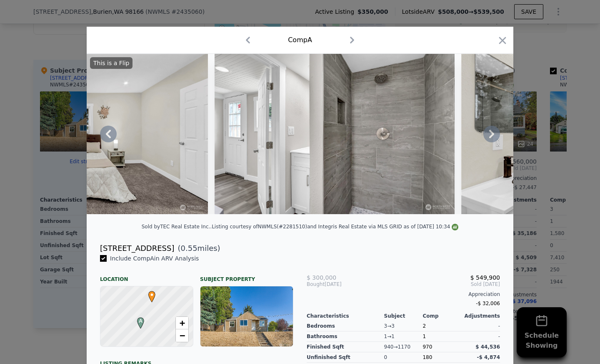
click at [490, 138] on icon at bounding box center [492, 134] width 5 height 8
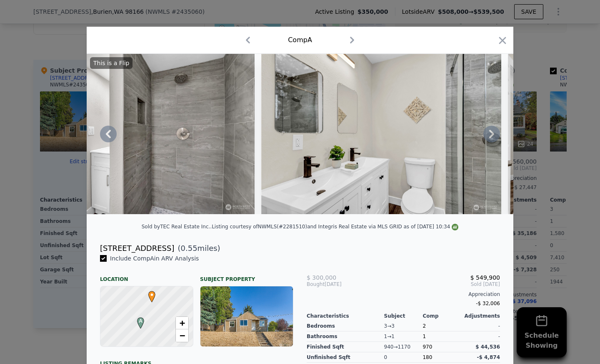
click at [490, 138] on icon at bounding box center [492, 134] width 5 height 8
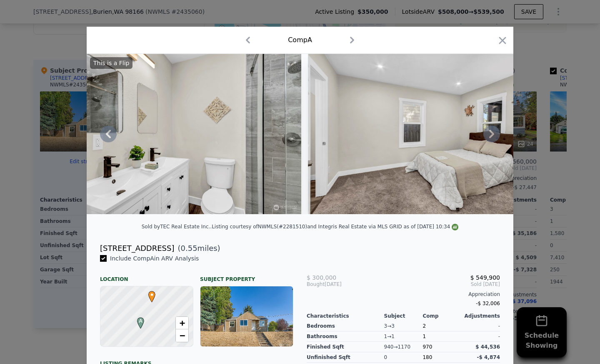
click at [490, 138] on icon at bounding box center [492, 134] width 5 height 8
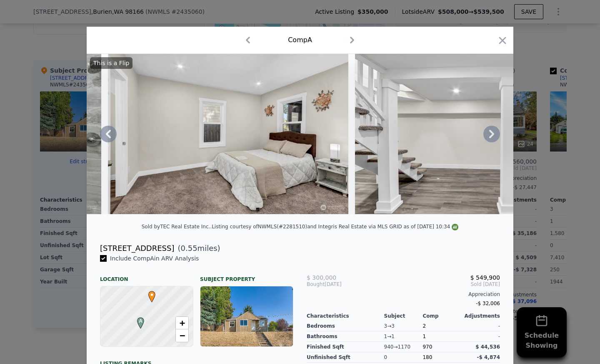
click at [490, 138] on icon at bounding box center [492, 134] width 5 height 8
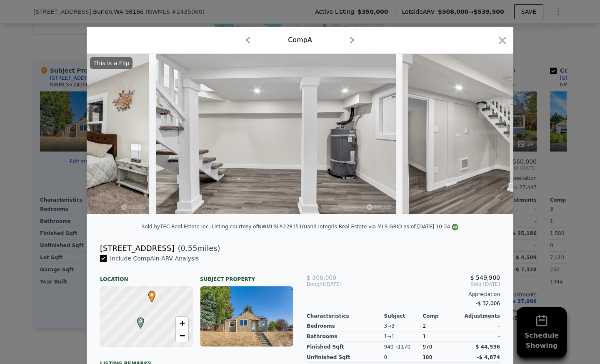
scroll to position [0, 2402]
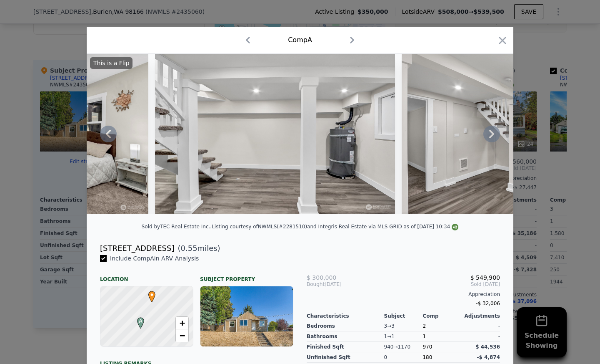
click at [490, 138] on icon at bounding box center [492, 134] width 5 height 8
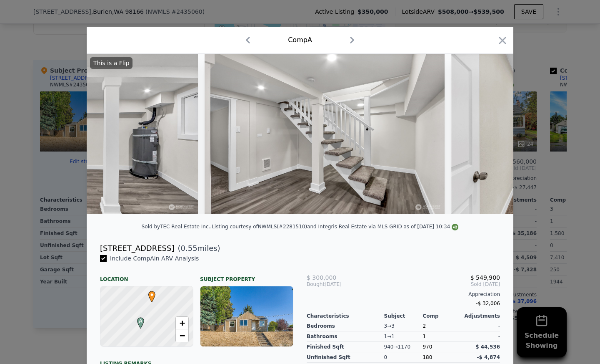
scroll to position [0, 2602]
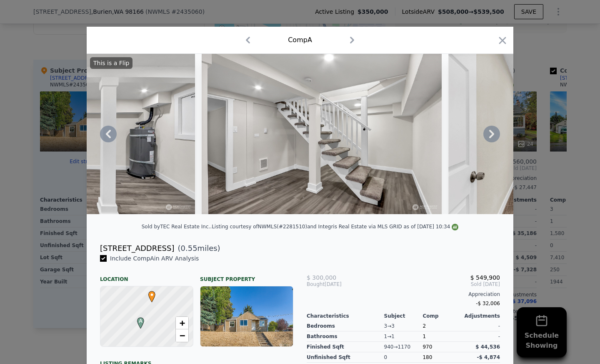
click at [490, 138] on icon at bounding box center [492, 134] width 5 height 8
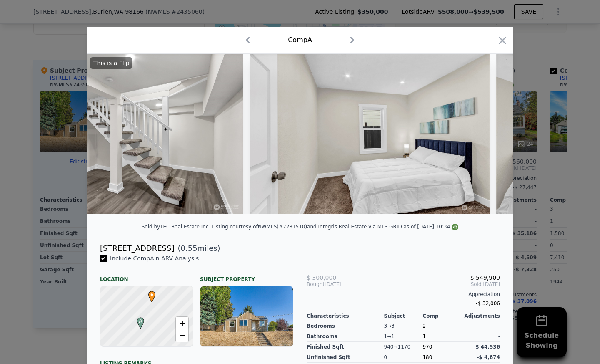
scroll to position [0, 2802]
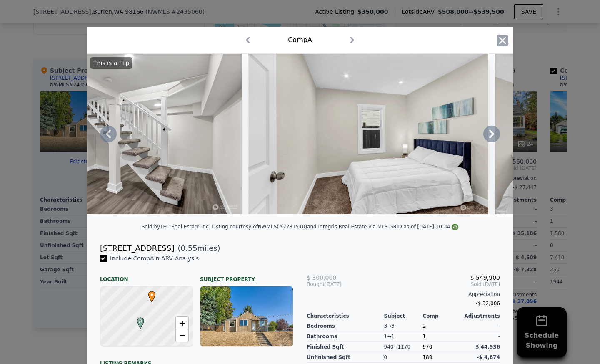
click at [497, 38] on icon "button" at bounding box center [503, 41] width 12 height 12
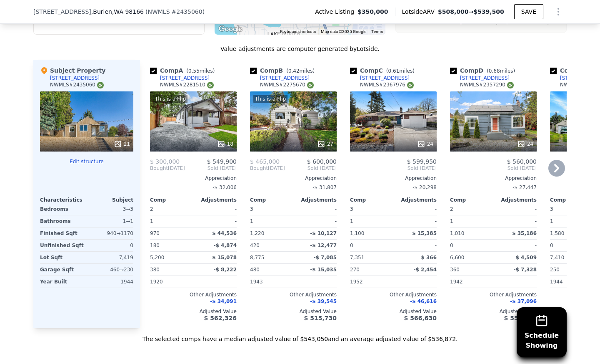
click at [151, 74] on input "checkbox" at bounding box center [153, 71] width 7 height 7
checkbox input "false"
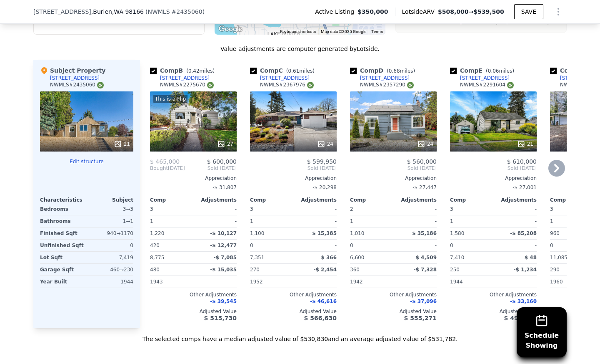
click at [181, 128] on div "This is a Flip 27" at bounding box center [193, 121] width 87 height 60
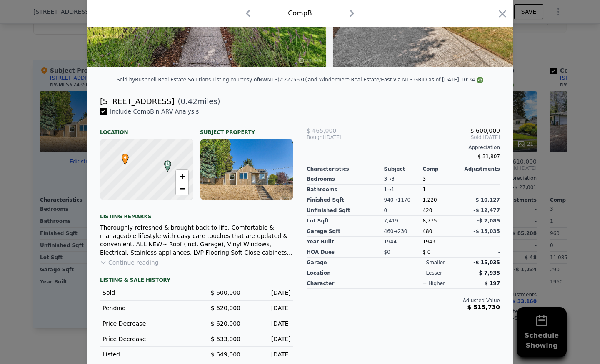
scroll to position [171, 0]
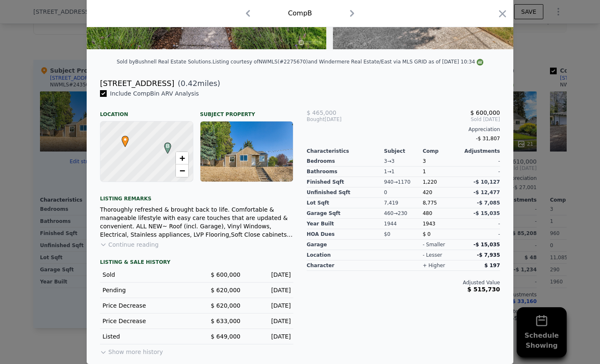
click at [114, 244] on button "Continue reading" at bounding box center [129, 244] width 59 height 8
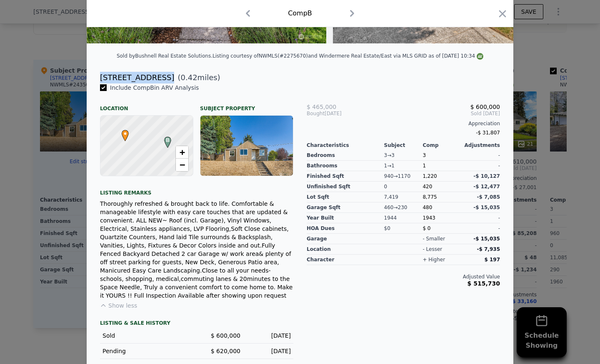
drag, startPoint x: 153, startPoint y: 82, endPoint x: 97, endPoint y: 83, distance: 56.3
click at [100, 83] on div "[STREET_ADDRESS]" at bounding box center [137, 78] width 74 height 12
copy div "[STREET_ADDRESS]"
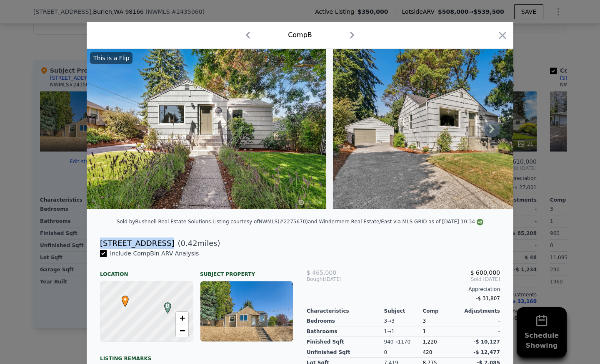
scroll to position [3, 0]
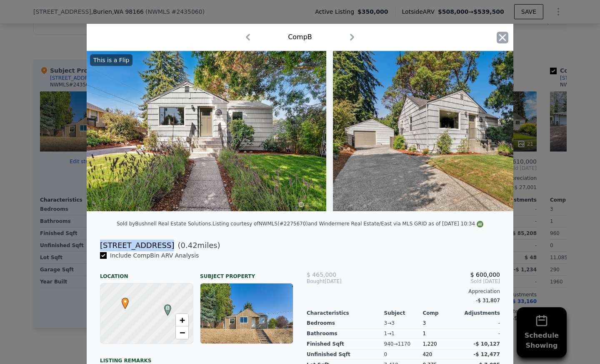
click at [498, 41] on icon "button" at bounding box center [503, 38] width 12 height 12
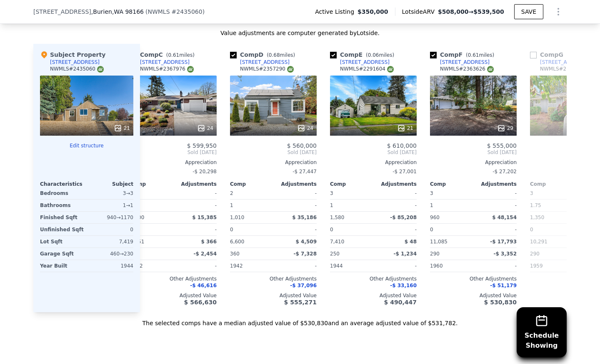
scroll to position [0, 121]
click at [330, 58] on input "checkbox" at bounding box center [333, 55] width 7 height 7
checkbox input "false"
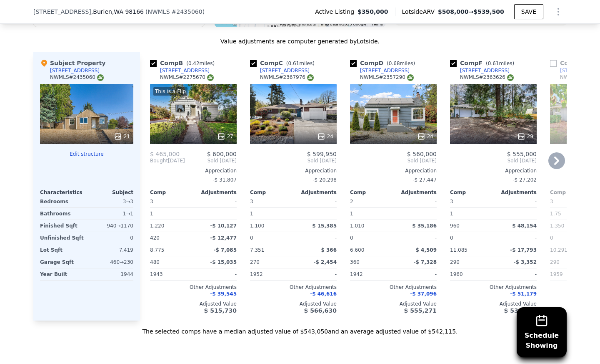
scroll to position [840, 0]
click at [289, 123] on div "24" at bounding box center [293, 114] width 87 height 60
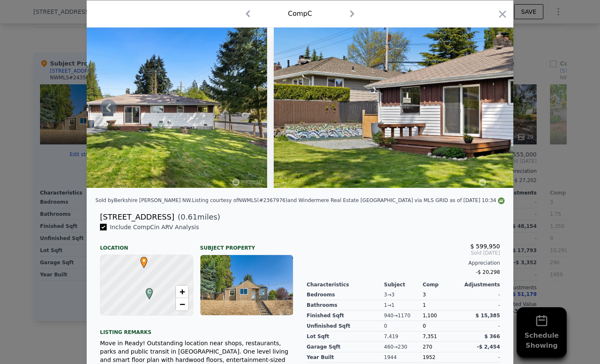
scroll to position [150, 0]
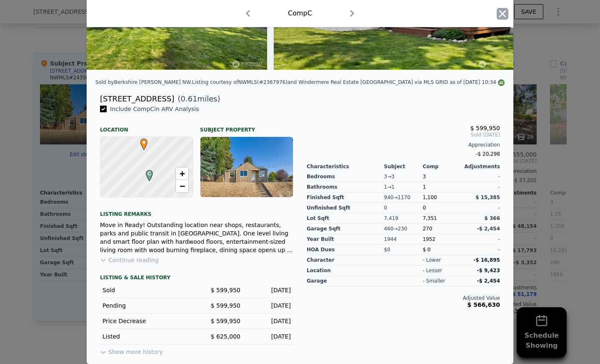
click at [500, 14] on icon "button" at bounding box center [503, 13] width 7 height 7
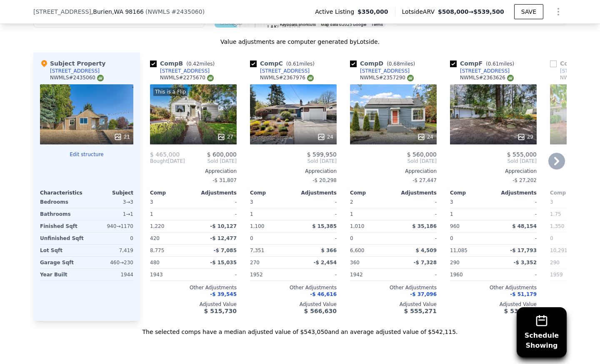
click at [374, 124] on div "24" at bounding box center [393, 114] width 87 height 60
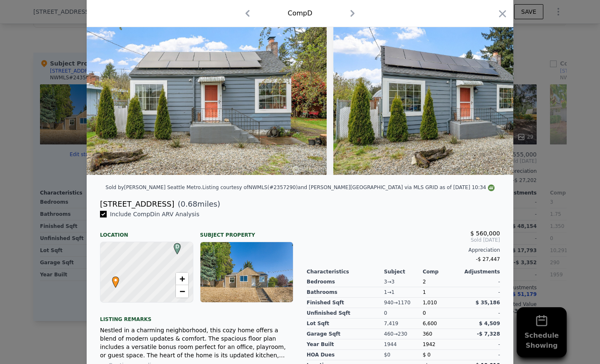
scroll to position [40, 0]
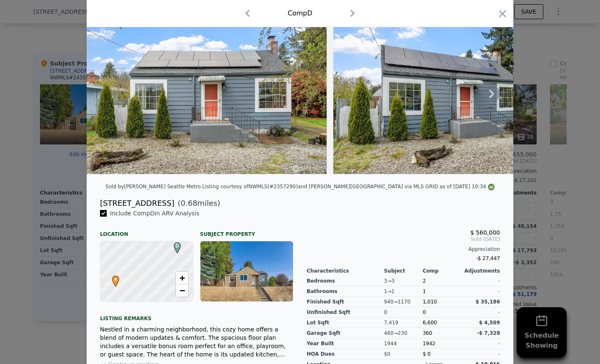
click at [485, 95] on icon at bounding box center [492, 93] width 17 height 17
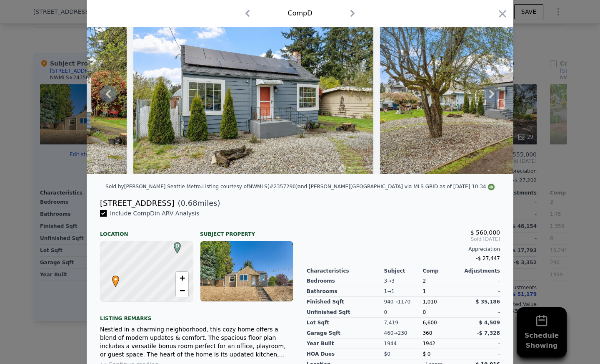
click at [490, 95] on icon at bounding box center [492, 94] width 5 height 8
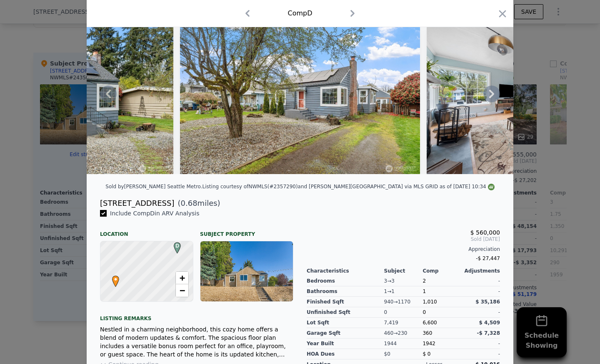
click at [490, 95] on icon at bounding box center [492, 94] width 5 height 8
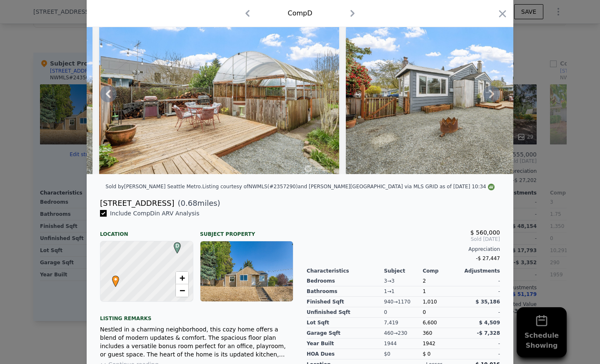
scroll to position [135, 0]
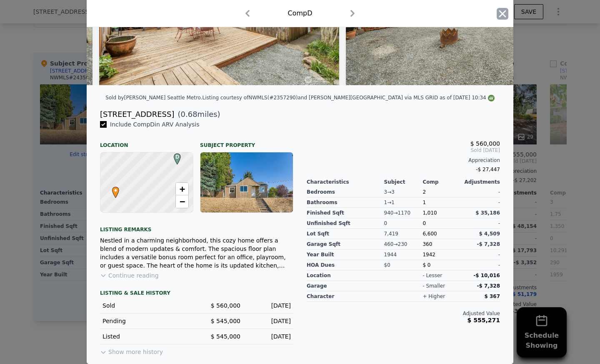
click at [497, 16] on icon "button" at bounding box center [503, 14] width 12 height 12
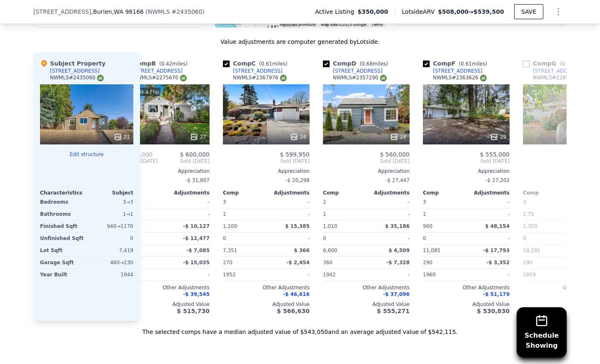
scroll to position [0, 28]
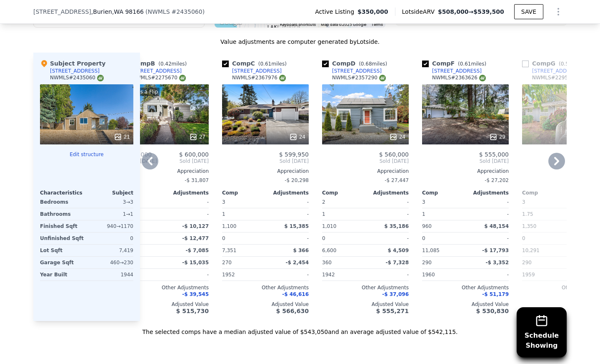
click at [442, 122] on div "29" at bounding box center [465, 114] width 87 height 60
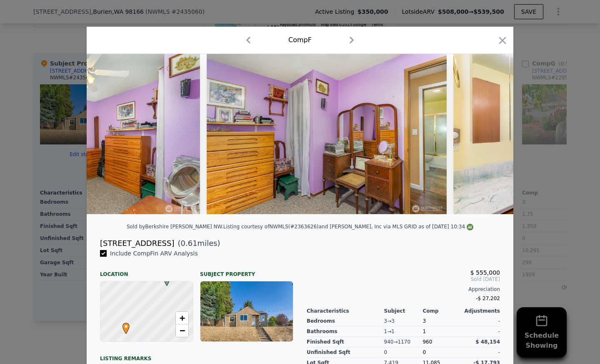
scroll to position [0, 4823]
click at [500, 40] on icon "button" at bounding box center [503, 40] width 7 height 7
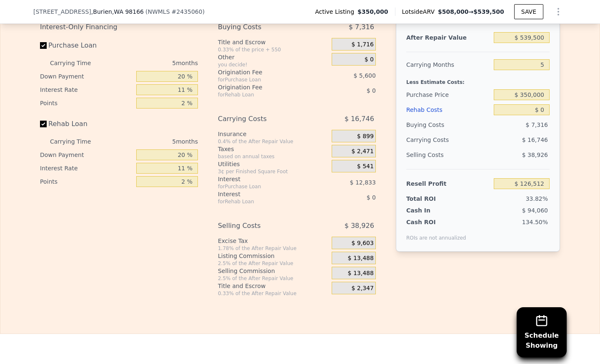
scroll to position [1280, 0]
click at [183, 82] on input "20 %" at bounding box center [167, 76] width 62 height 11
type input "2 %"
type input "$ 122,367"
type input "1 %"
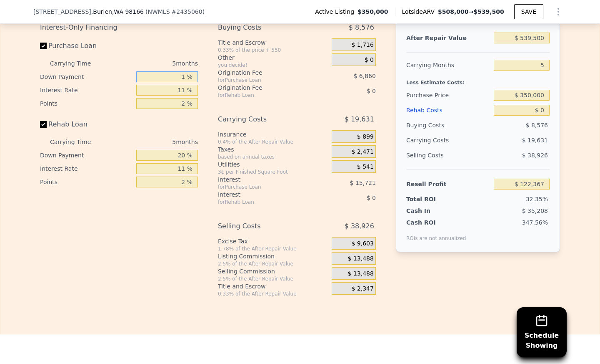
type input "$ 122,137"
type input "10 %"
type input "$ 124,207"
type input "10 %"
click at [184, 95] on input "11 %" at bounding box center [167, 90] width 62 height 11
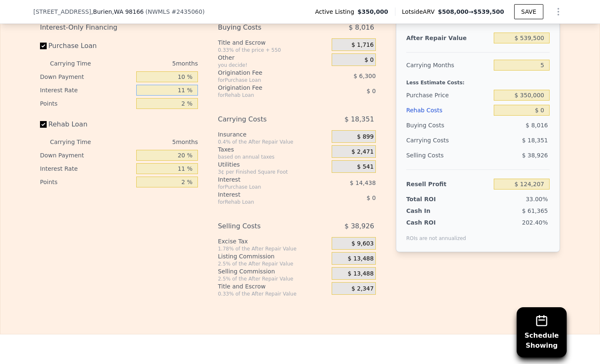
type input "1 %"
type input "$ 137,332"
type input "10 %"
type input "$ 125,522"
type input "10.5 %"
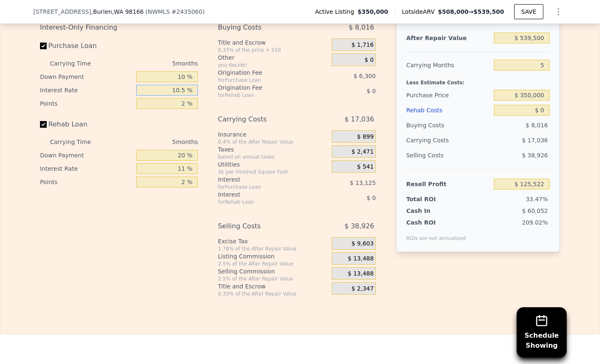
type input "$ 124,867"
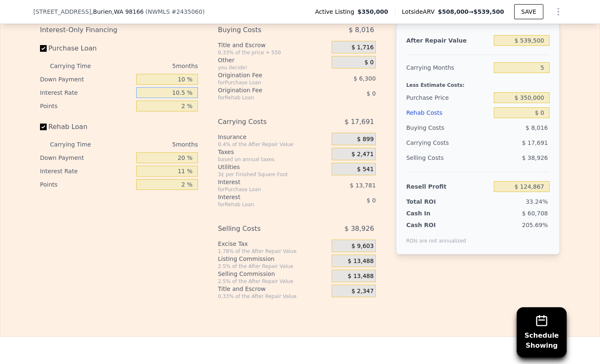
scroll to position [1277, 0]
type input "10.5 %"
click at [181, 112] on input "2 %" at bounding box center [167, 106] width 62 height 11
type input "1 %"
type input "$ 128,017"
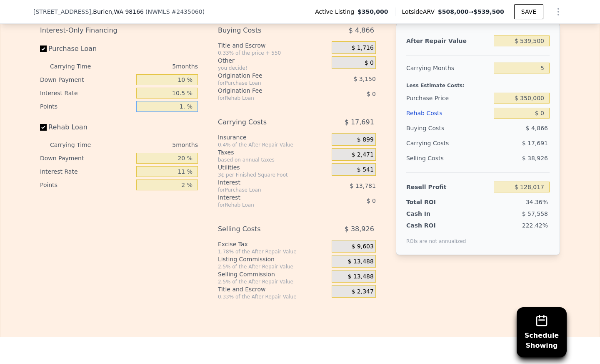
type input "1.5 %"
type input "$ 126,442"
type input "1.5 %"
click at [181, 163] on input "20 %" at bounding box center [167, 158] width 62 height 11
type input "10 %"
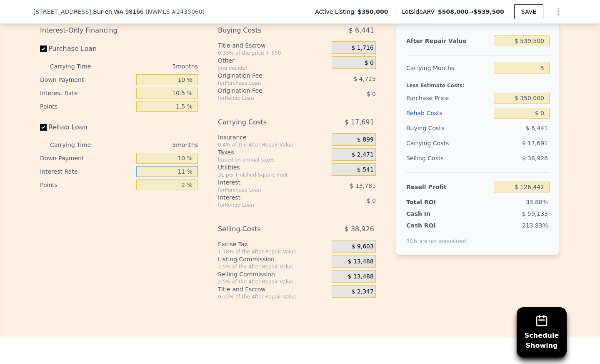
click at [183, 177] on input "11 %" at bounding box center [167, 171] width 62 height 11
type input "10.5 %"
click at [184, 190] on input "2 %" at bounding box center [167, 184] width 62 height 11
type input "1.5 %"
click at [364, 143] on span "$ 899" at bounding box center [365, 140] width 17 height 8
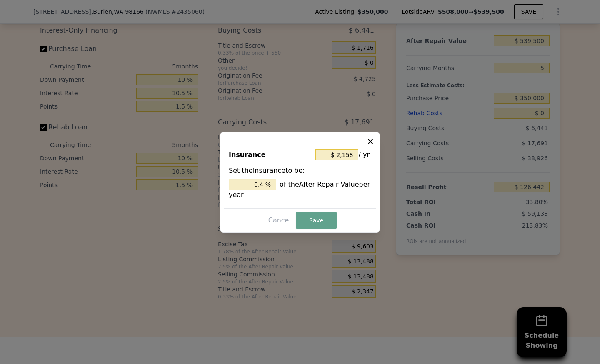
click at [372, 139] on icon at bounding box center [371, 141] width 8 height 8
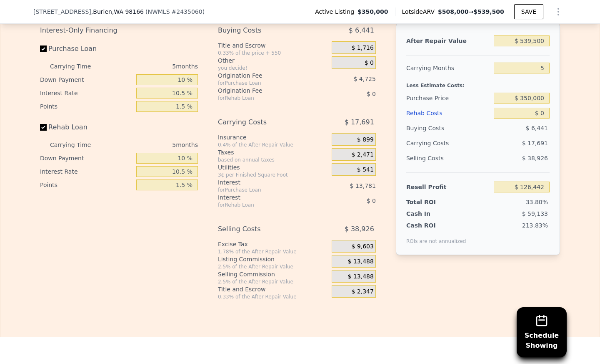
click at [374, 146] on div "Buying Costs $ 6,441 Title and Escrow 0.33% of the price + 550 $ 1,716 Other yo…" at bounding box center [300, 161] width 165 height 277
click at [369, 143] on span "$ 899" at bounding box center [365, 140] width 17 height 8
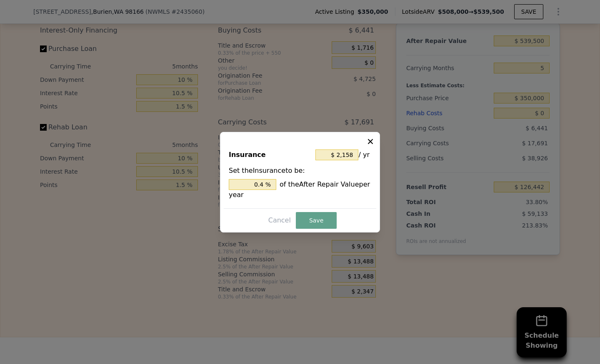
click at [371, 139] on icon at bounding box center [371, 141] width 8 height 8
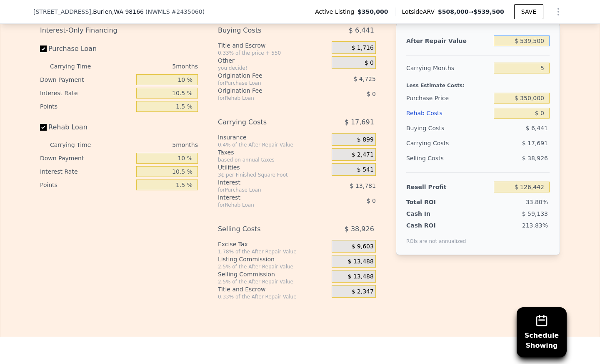
click at [526, 46] on input "$ 539,500" at bounding box center [522, 40] width 56 height 11
type input "$ 59,500"
type input "-$ 318,615"
type input "$ 5,500"
type input "-$ 368,684"
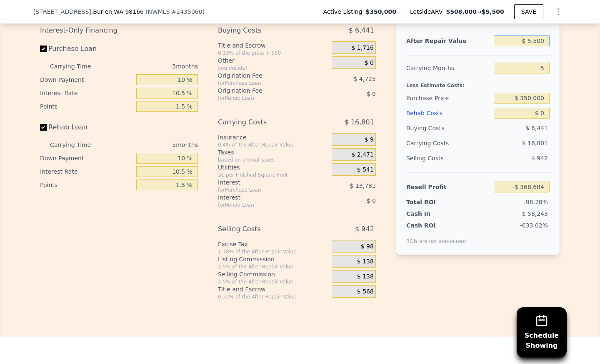
type input "$ 58,500"
type input "-$ 319,543"
type input "$ 585,500"
type input "$ 169,093"
click at [537, 46] on input "$ 585,500" at bounding box center [522, 40] width 56 height 11
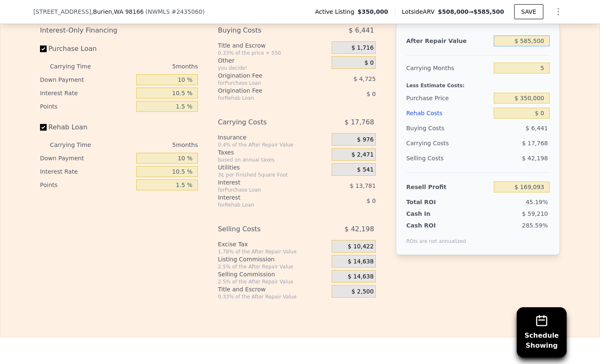
type input "$ 58,550"
type input "-$ 319,496"
type input "$ 5,850"
type input "-$ 368,358"
type input "$ 58,500"
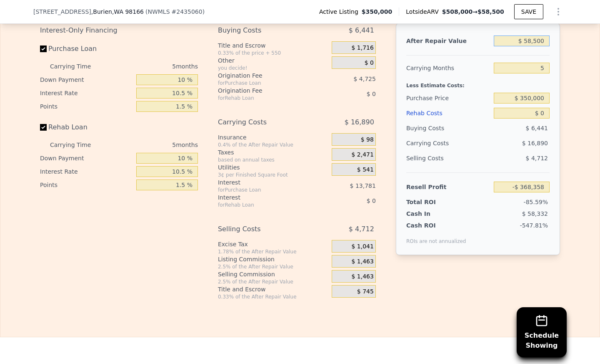
type input "-$ 319,543"
type input "$ 585,000"
type input "$ 168,631"
type input "$ 585,000"
click at [542, 73] on input "5" at bounding box center [522, 68] width 56 height 11
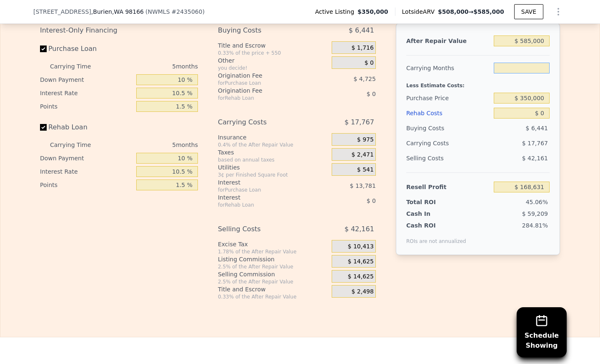
type input "6"
type input "$ 165,078"
type input "6"
click at [470, 119] on div "Rehab Costs" at bounding box center [449, 112] width 84 height 15
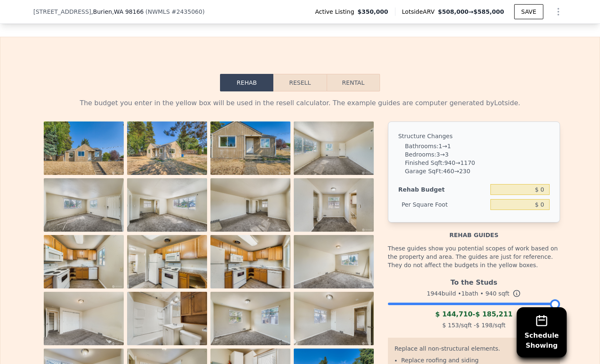
scroll to position [1174, 0]
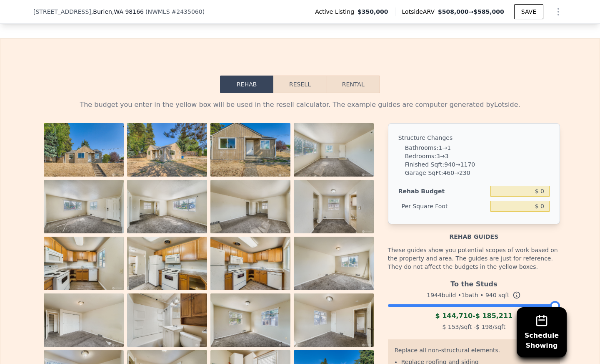
click at [475, 160] on li "Bedrooms : 3 → 3" at bounding box center [477, 156] width 145 height 8
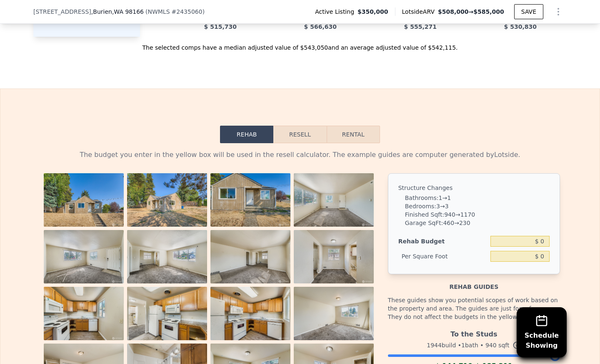
scroll to position [1110, 0]
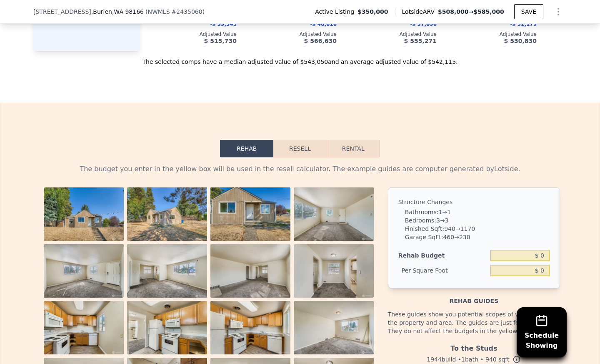
click at [294, 151] on div "Rehab Resell Rental The budget you enter in the yellow box will be used in the …" at bounding box center [300, 340] width 600 height 475
click at [294, 157] on button "Resell" at bounding box center [300, 149] width 53 height 18
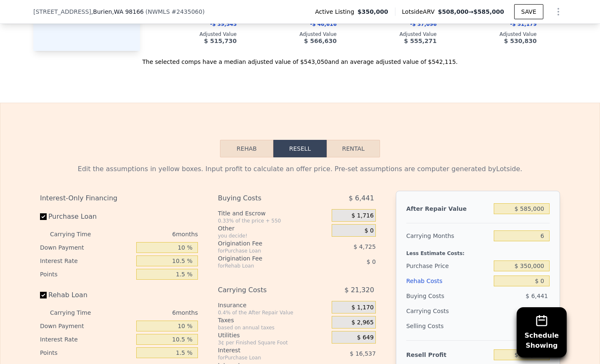
click at [269, 154] on button "Rehab" at bounding box center [246, 149] width 53 height 18
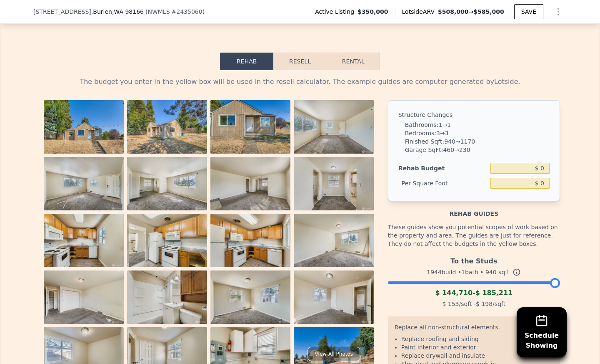
scroll to position [1197, 0]
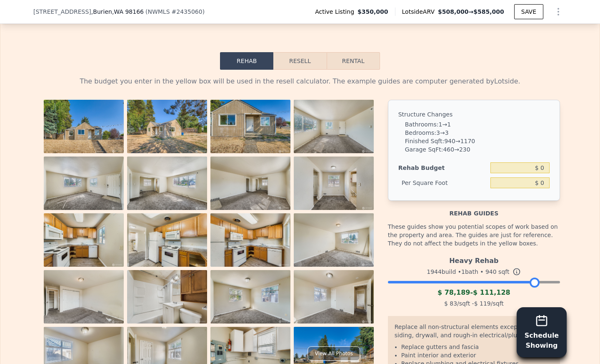
drag, startPoint x: 553, startPoint y: 293, endPoint x: 533, endPoint y: 314, distance: 28.6
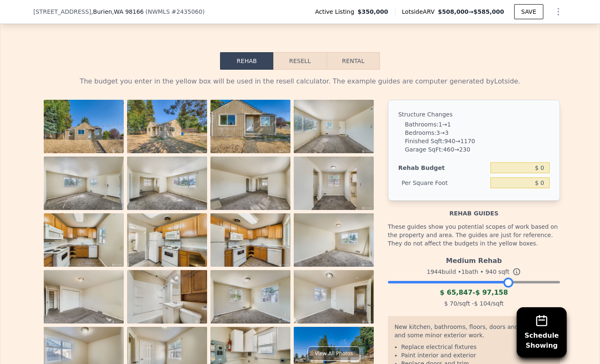
drag, startPoint x: 528, startPoint y: 294, endPoint x: 502, endPoint y: 296, distance: 26.4
click at [504, 287] on div at bounding box center [509, 282] width 10 height 10
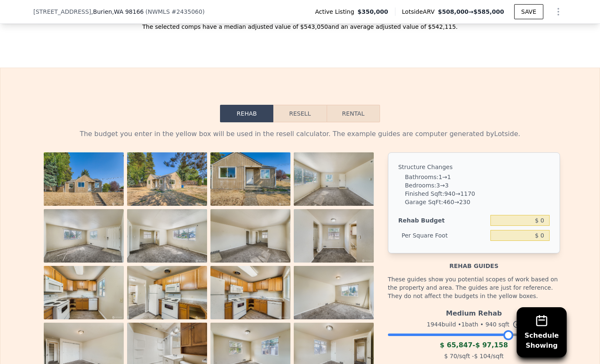
scroll to position [1144, 0]
click at [290, 123] on button "Resell" at bounding box center [300, 114] width 53 height 18
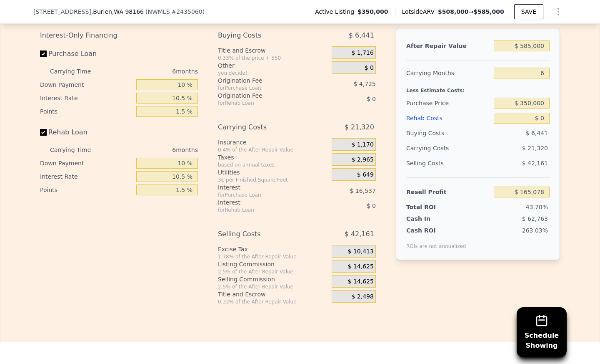
scroll to position [1276, 0]
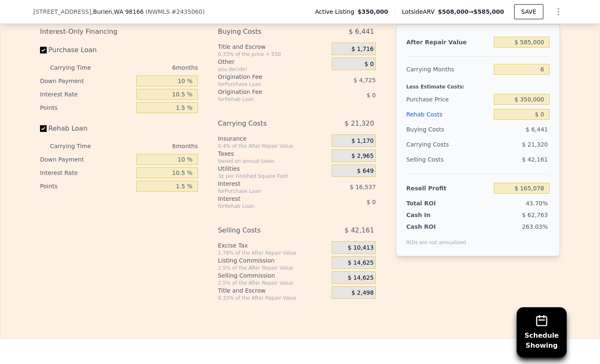
click at [362, 281] on span "$ 14,625" at bounding box center [361, 278] width 26 height 8
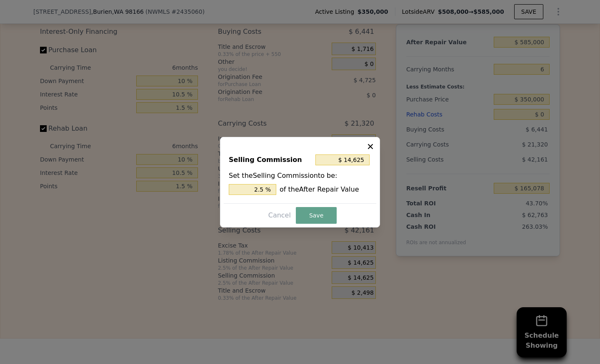
click at [371, 142] on icon at bounding box center [371, 146] width 8 height 8
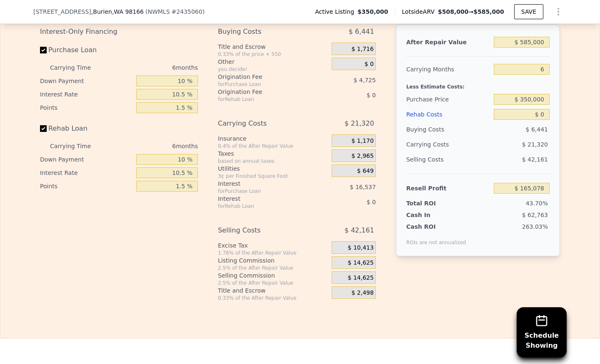
click at [365, 281] on span "$ 14,625" at bounding box center [361, 278] width 26 height 8
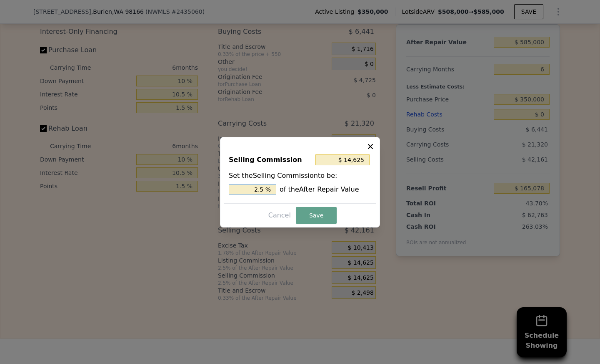
click at [263, 190] on input "2.5 %" at bounding box center [253, 189] width 48 height 11
type input "$ 11,700"
type input "2 %"
type input "$ 5,850"
type input "1 %"
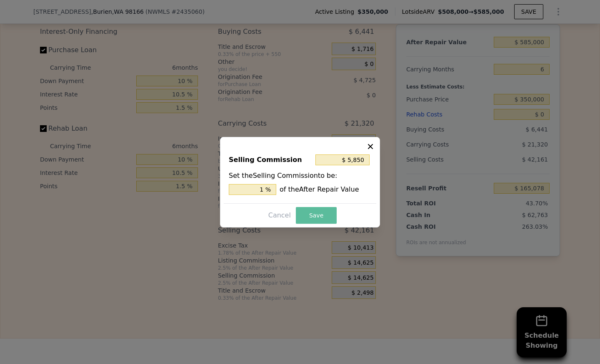
click at [311, 212] on button "Save" at bounding box center [316, 215] width 41 height 17
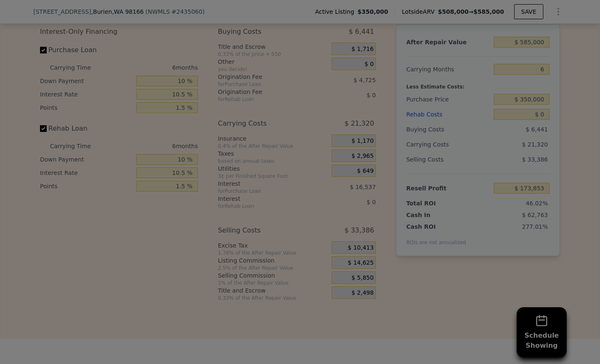
type input "$ 173,853"
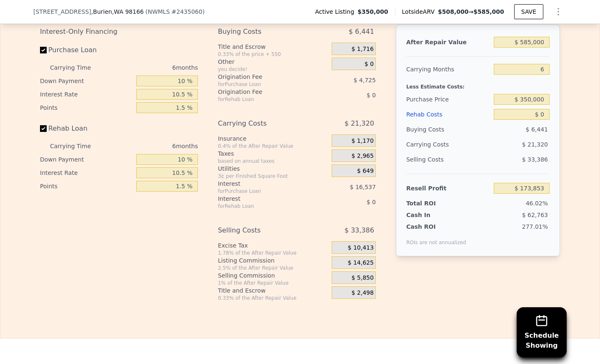
click at [360, 281] on span "$ 5,850" at bounding box center [363, 278] width 22 height 8
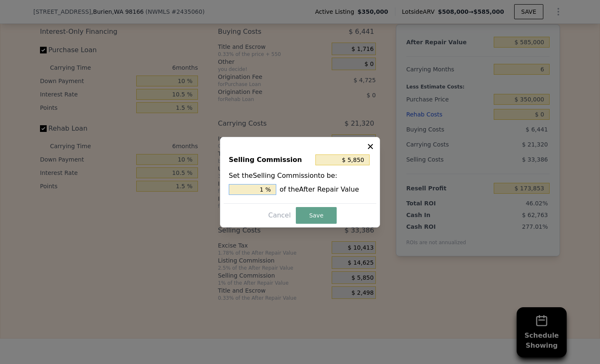
click at [264, 189] on input "1 %" at bounding box center [253, 189] width 48 height 11
type input "1. %"
type input "$ 8,775"
type input "1.5 %"
click at [316, 218] on button "Save" at bounding box center [316, 215] width 41 height 17
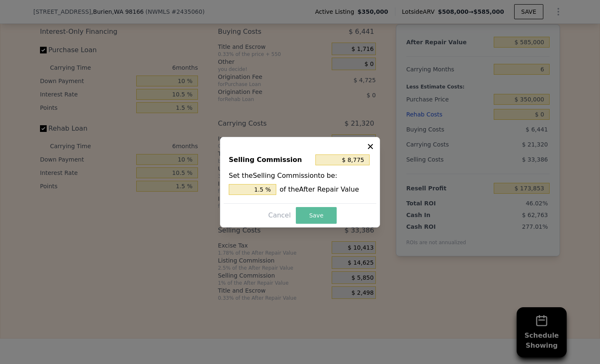
type input "$ 170,928"
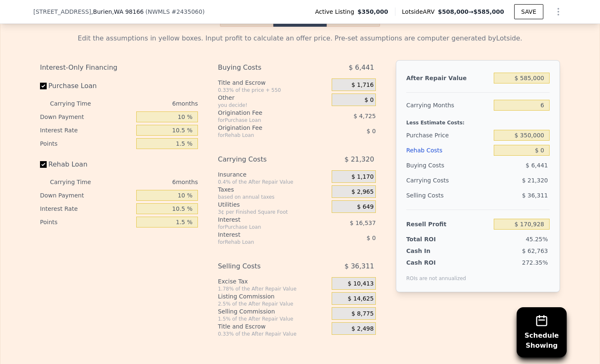
scroll to position [1232, 0]
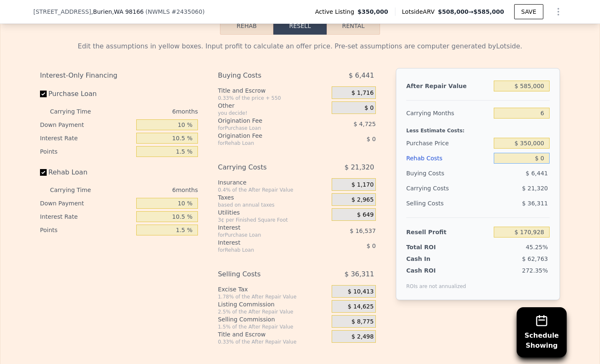
click at [524, 163] on input "$ 0" at bounding box center [522, 158] width 56 height 11
type input "$ 100"
type input "$ 170,821"
type input "$ 10,000"
type input "$ 160,319"
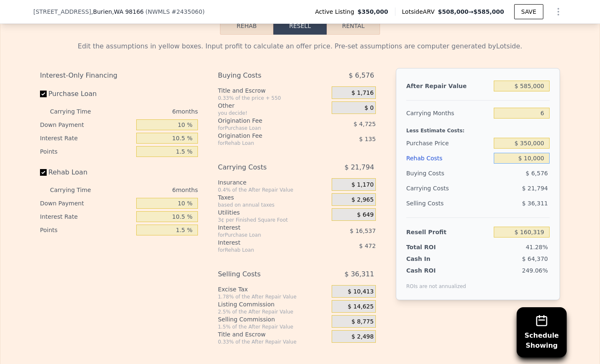
type input "$ 100,000"
type input "$ 64,856"
type input "$ 100,000"
click at [490, 196] on div "$ 26,042" at bounding box center [506, 188] width 88 height 15
click at [535, 91] on input "$ 585,000" at bounding box center [522, 85] width 56 height 11
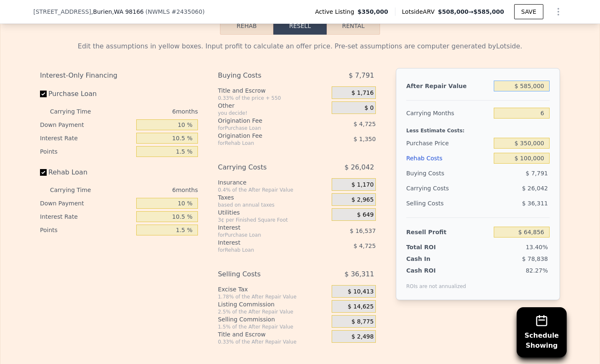
type input "$ 58,500"
type input "-$ 428,407"
type input "$ 5,850"
type input "-$ 477,732"
type input "$ 585"
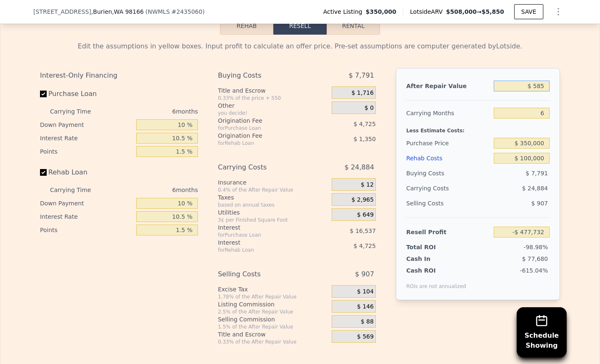
type input "-$ 482,665"
type input "$ 58"
type input "-$ 483,158"
type input "$ 5"
type input "-$ 483,208"
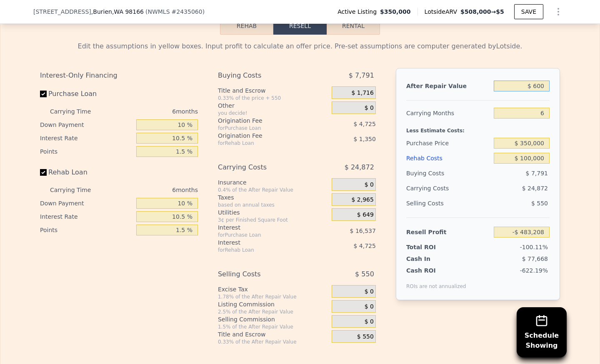
type input "$ 6,000"
type input "-$ 477,592"
type input "$ 60,000"
type input "-$ 427,001"
type input "$ 600,000"
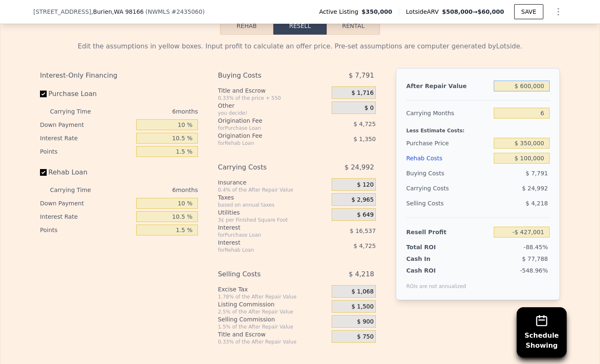
type input "$ 78,909"
type input "$ 600,000"
click at [474, 118] on div "Carrying Months" at bounding box center [449, 112] width 84 height 15
click at [527, 148] on input "$ 350,000" at bounding box center [522, 143] width 56 height 11
type input "$ 370,000"
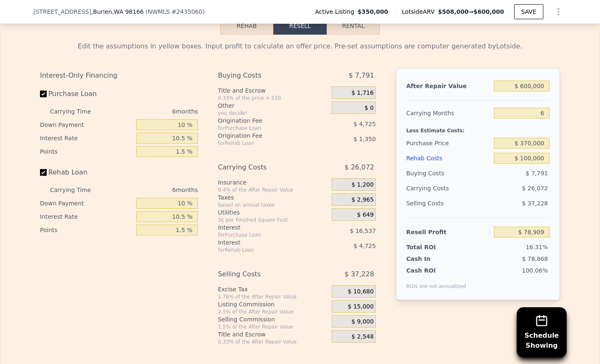
click at [487, 148] on div "Purchase Price $ 370,000" at bounding box center [478, 143] width 143 height 15
type input "$ 57,625"
click at [264, 35] on button "Rehab" at bounding box center [246, 26] width 53 height 18
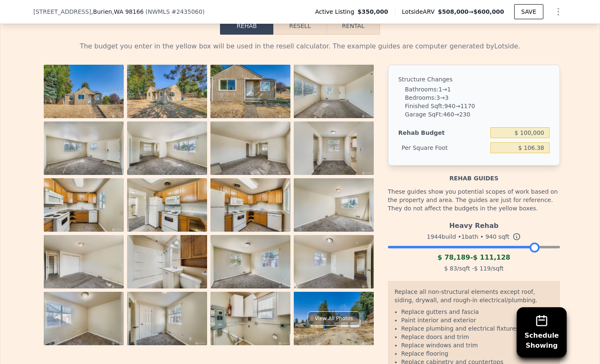
drag, startPoint x: 551, startPoint y: 257, endPoint x: 532, endPoint y: 258, distance: 19.6
click at [532, 252] on div at bounding box center [535, 247] width 10 height 10
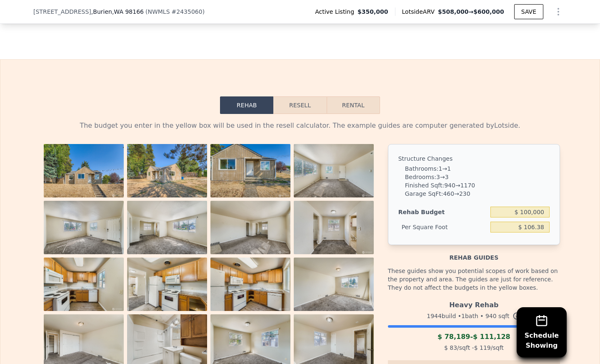
scroll to position [1151, 0]
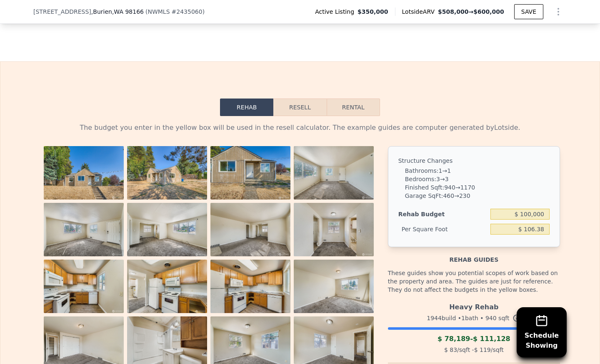
click at [296, 116] on button "Resell" at bounding box center [300, 107] width 53 height 18
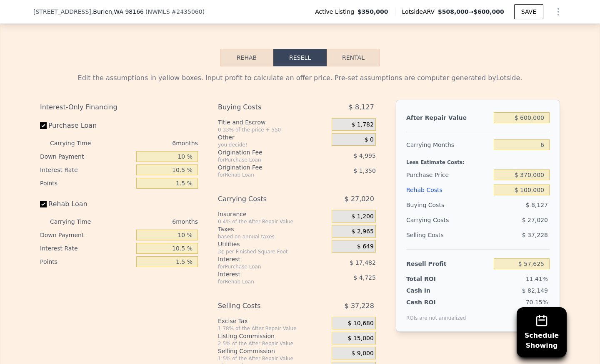
scroll to position [1201, 0]
